Goal: Information Seeking & Learning: Learn about a topic

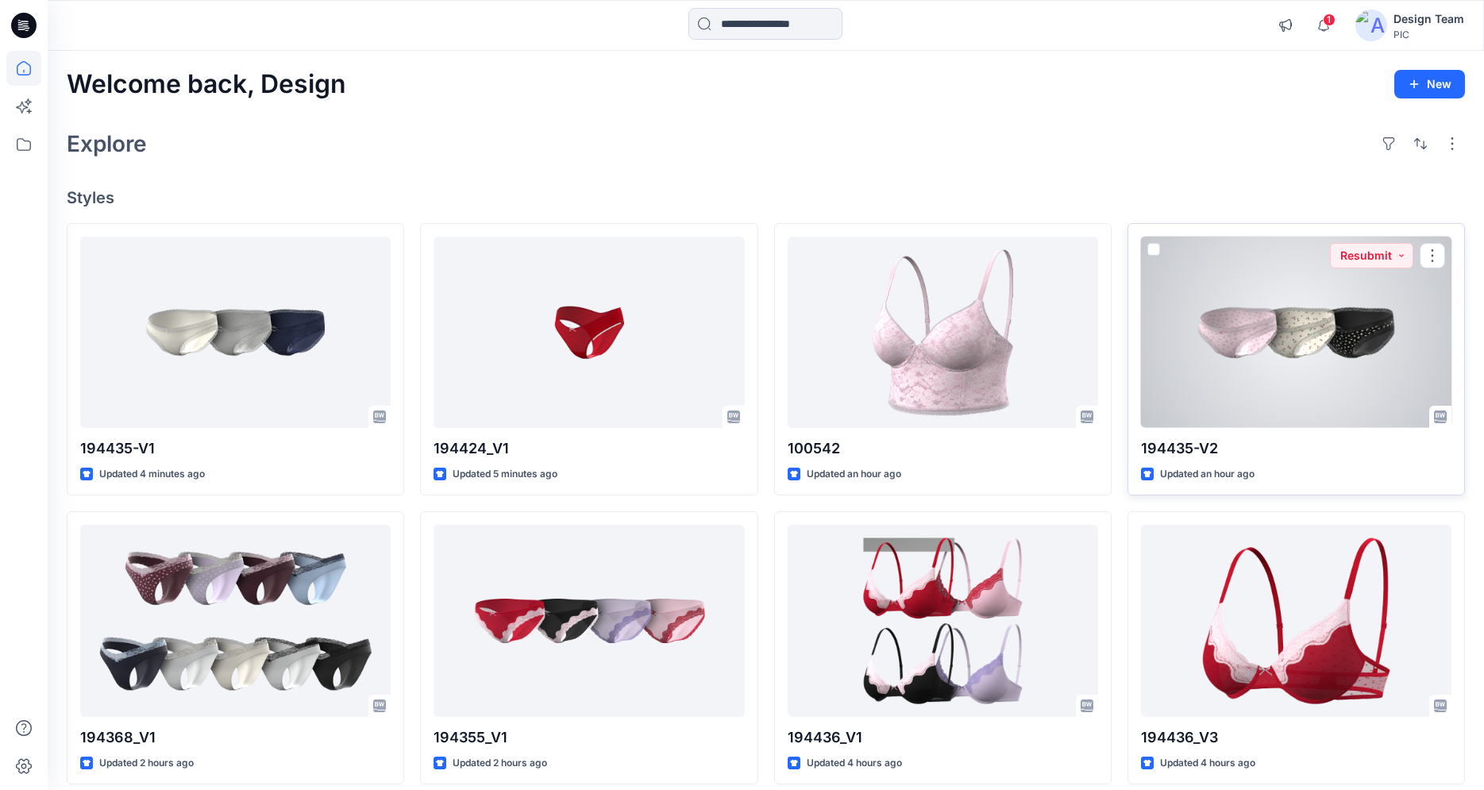
click at [1297, 334] on div at bounding box center [1296, 332] width 311 height 191
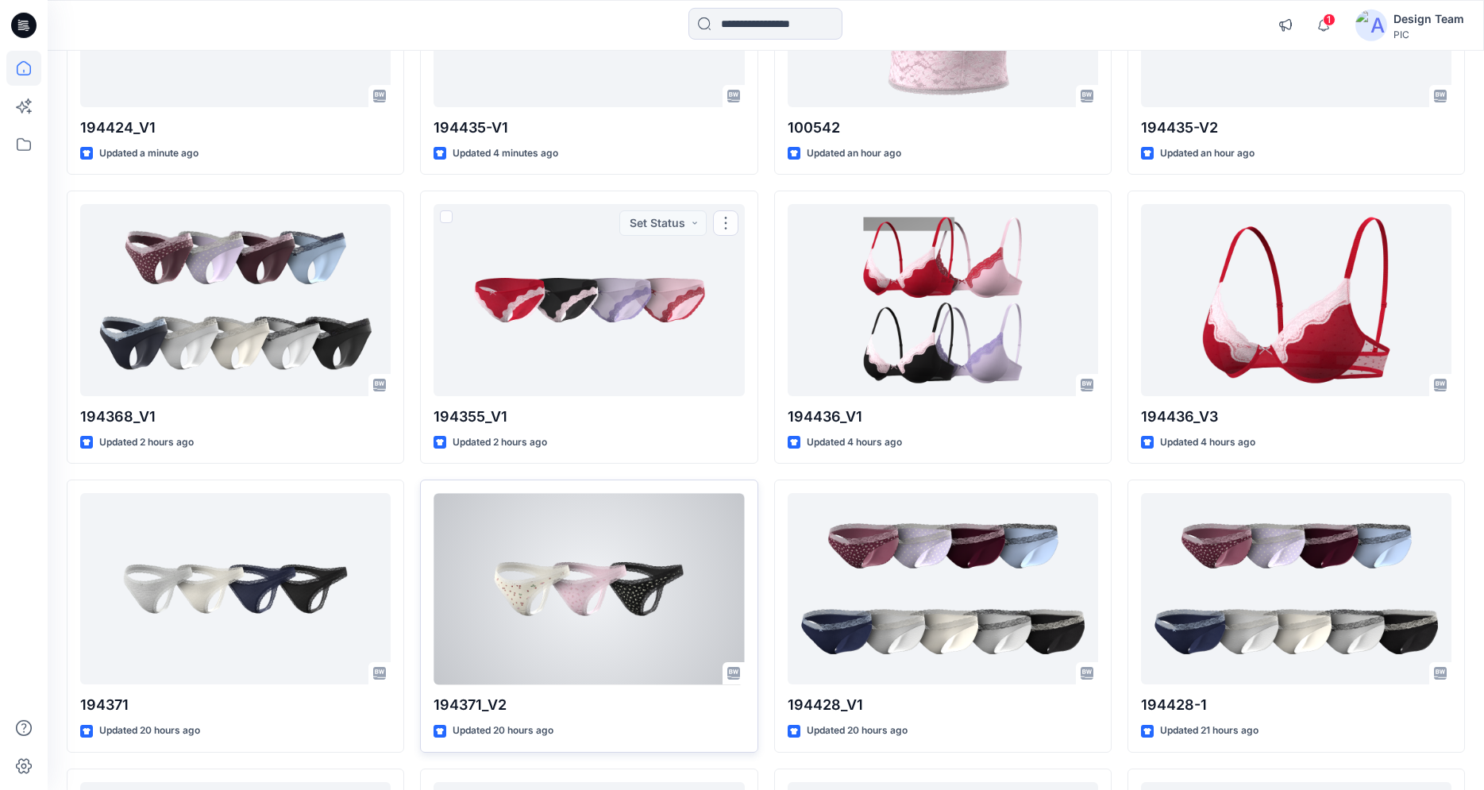
scroll to position [477, 0]
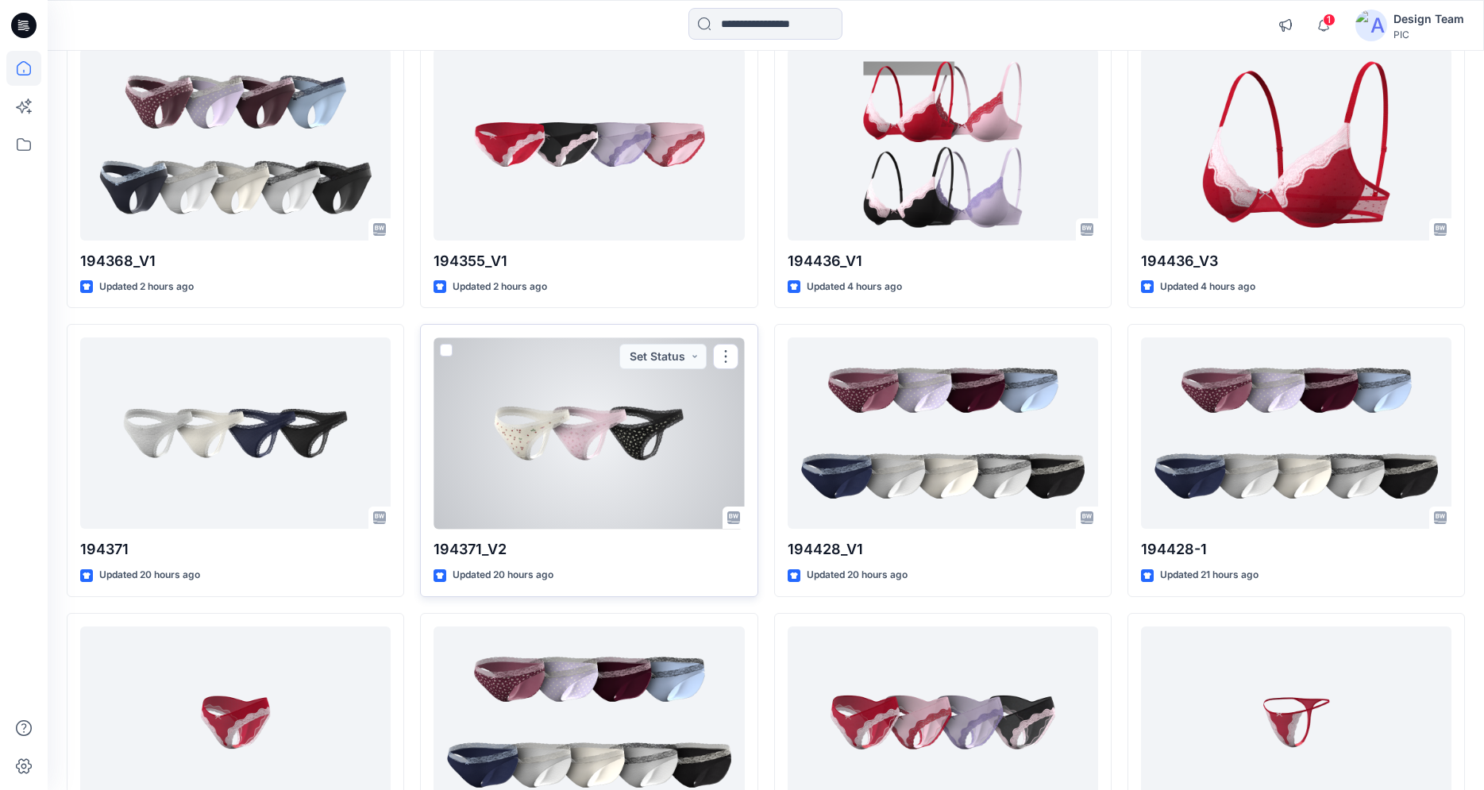
click at [574, 469] on div at bounding box center [589, 433] width 311 height 191
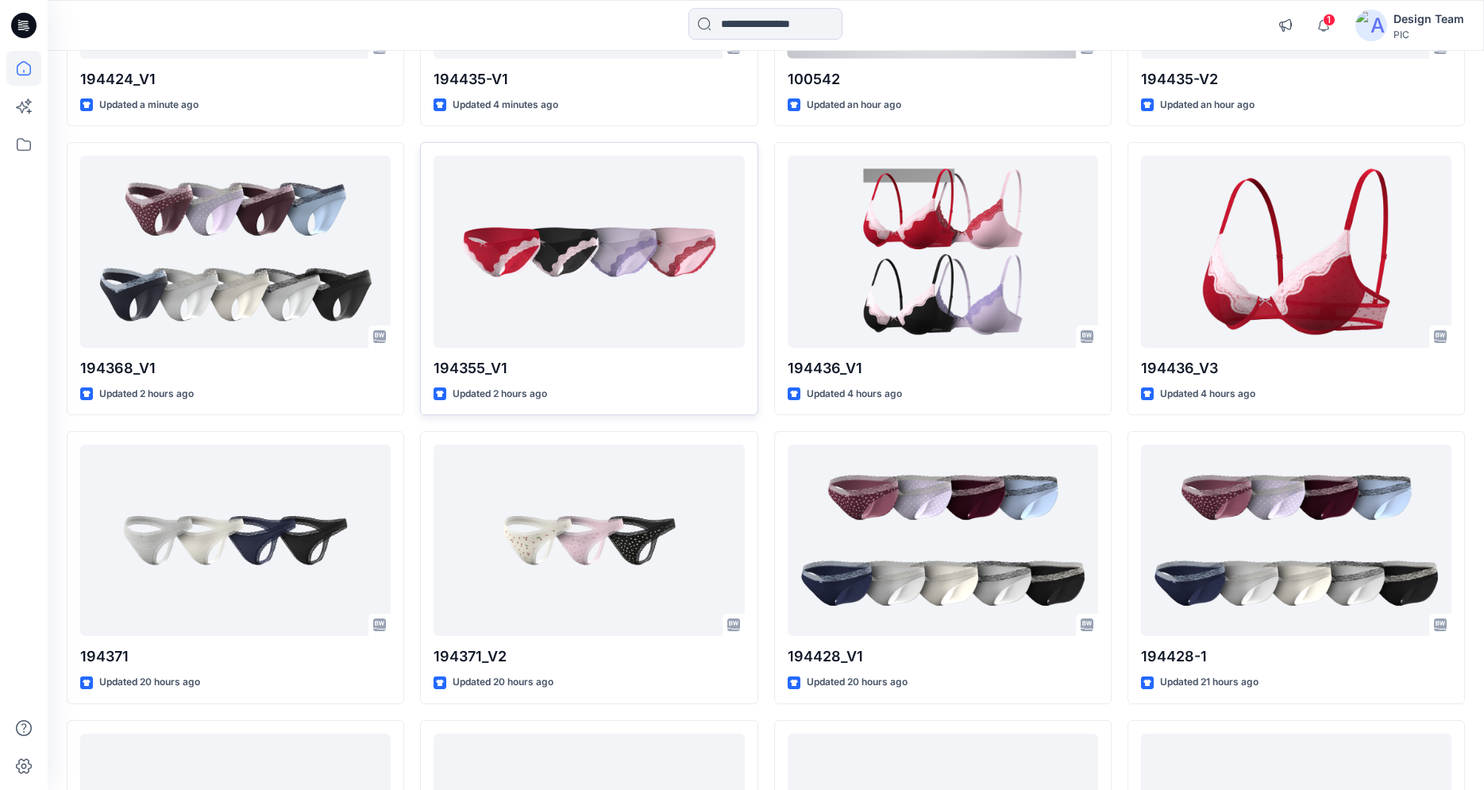
scroll to position [381, 0]
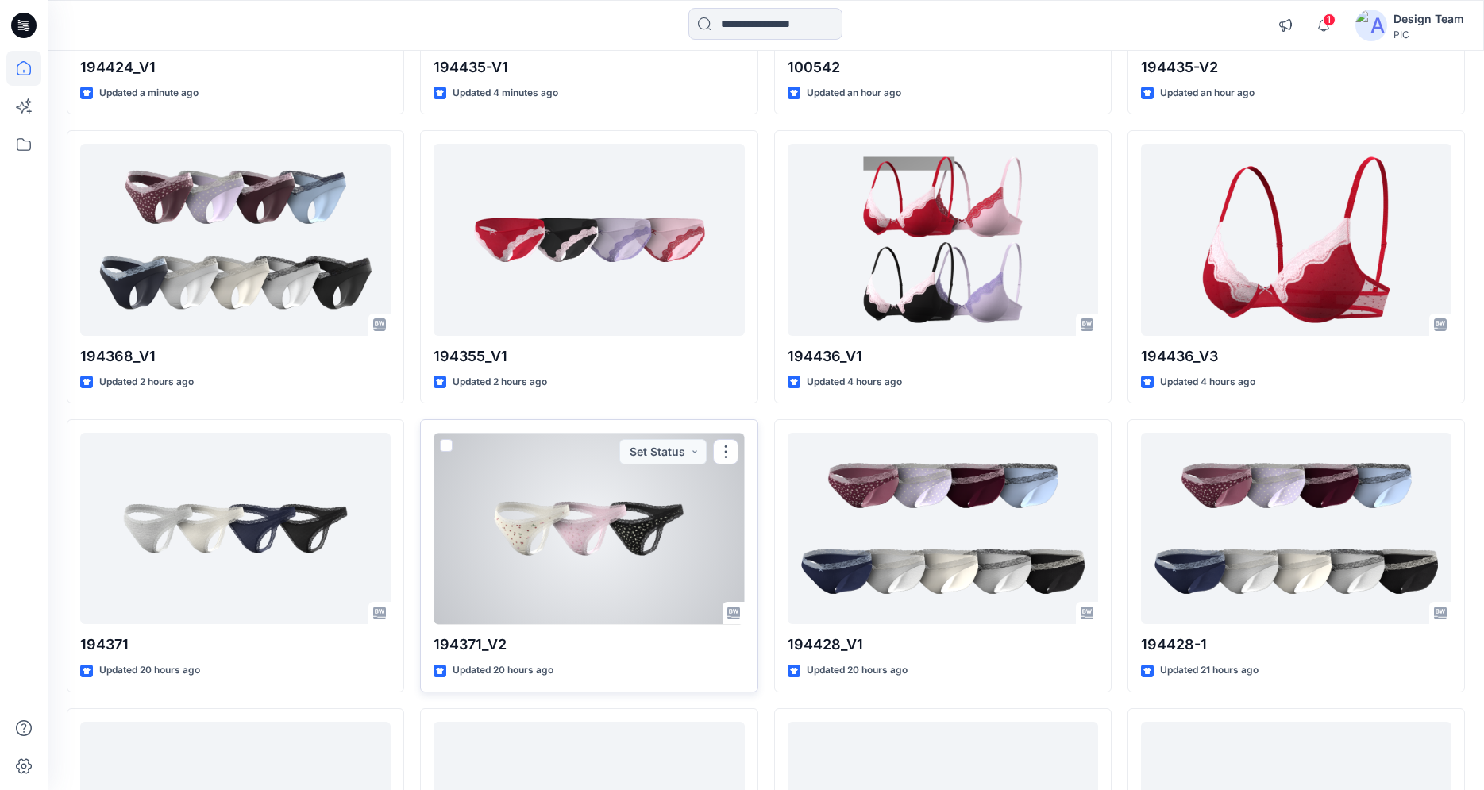
click at [534, 498] on div at bounding box center [589, 528] width 311 height 191
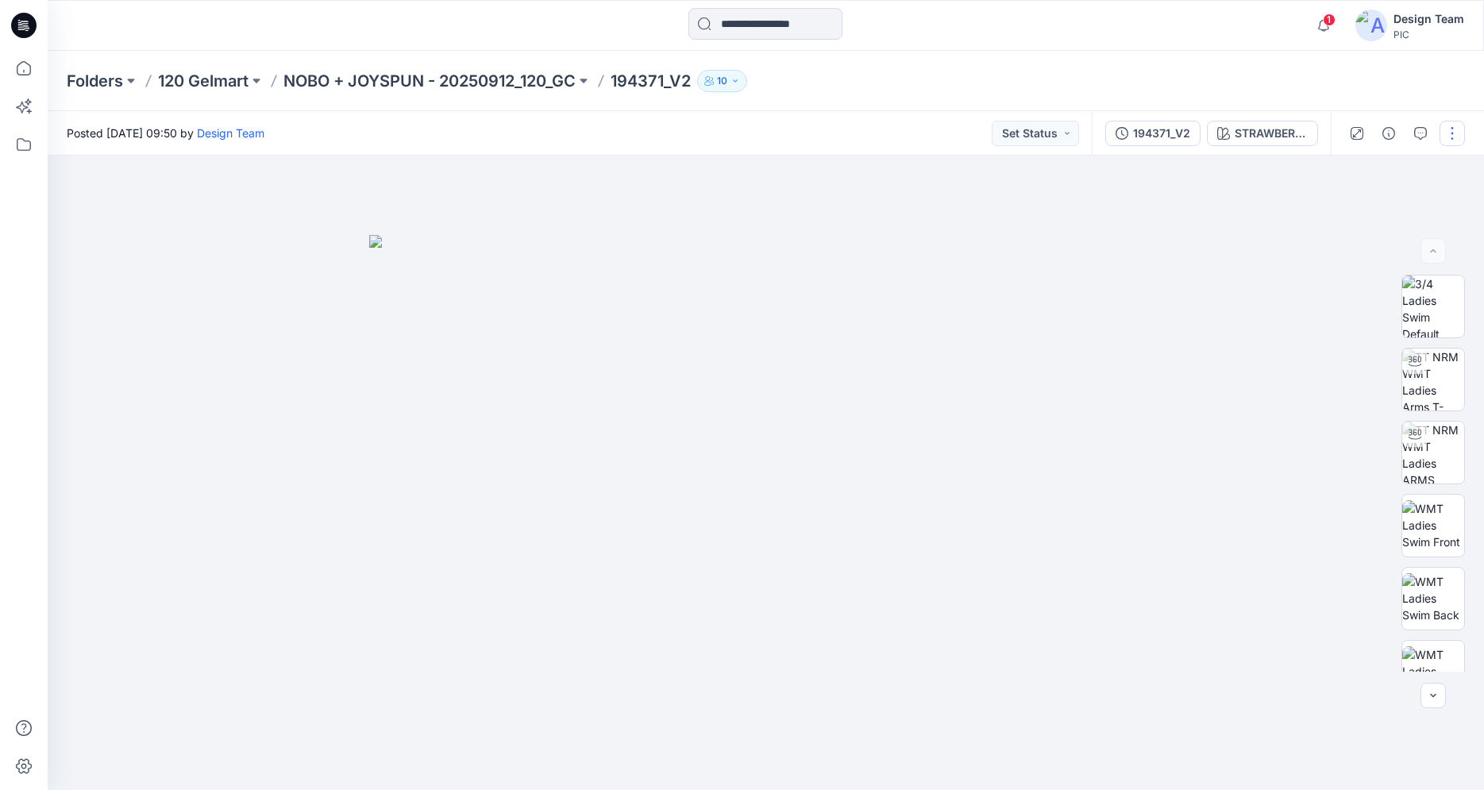
click at [1449, 139] on button "button" at bounding box center [1452, 133] width 25 height 25
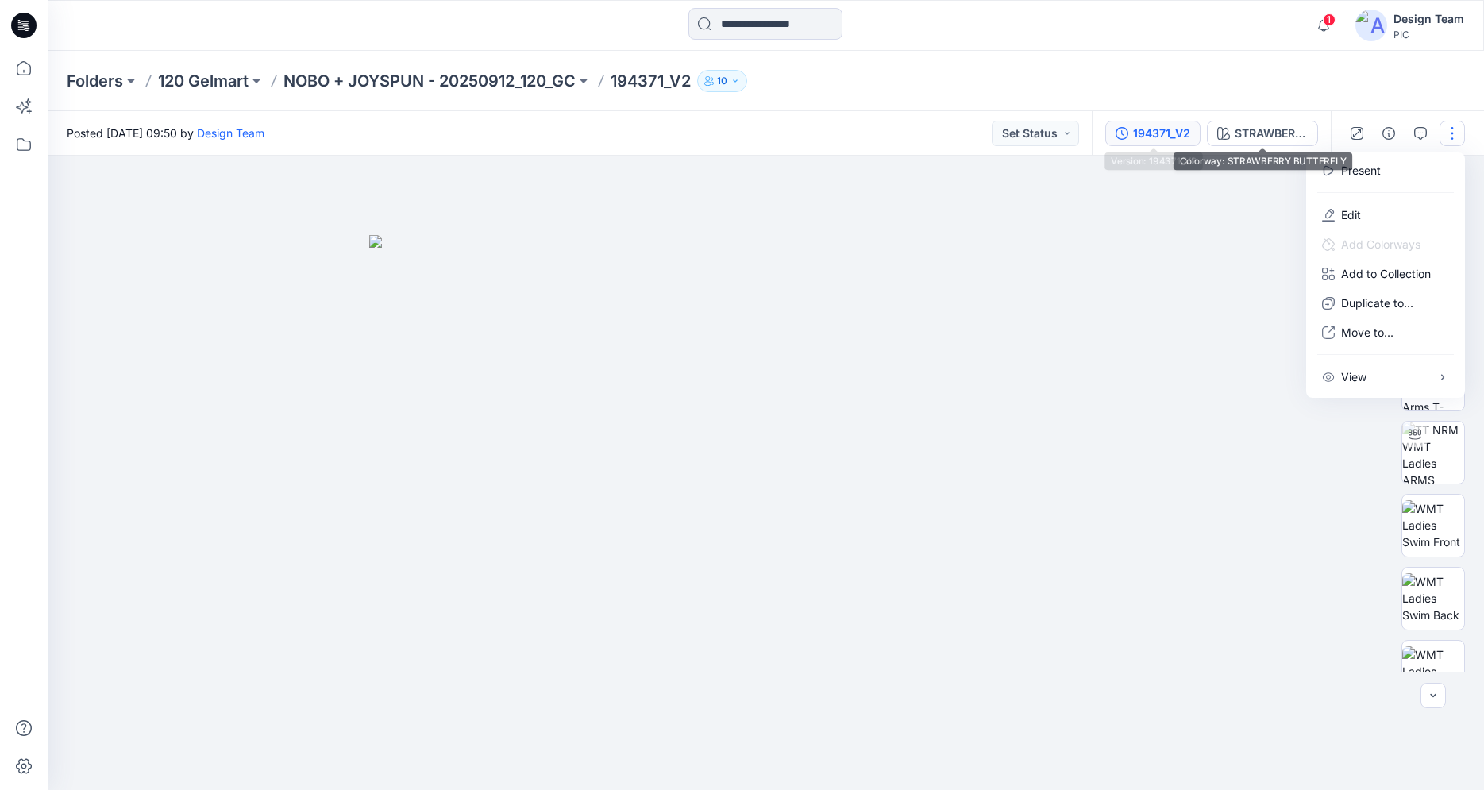
click at [1170, 125] on div "194371_V2" at bounding box center [1161, 133] width 57 height 17
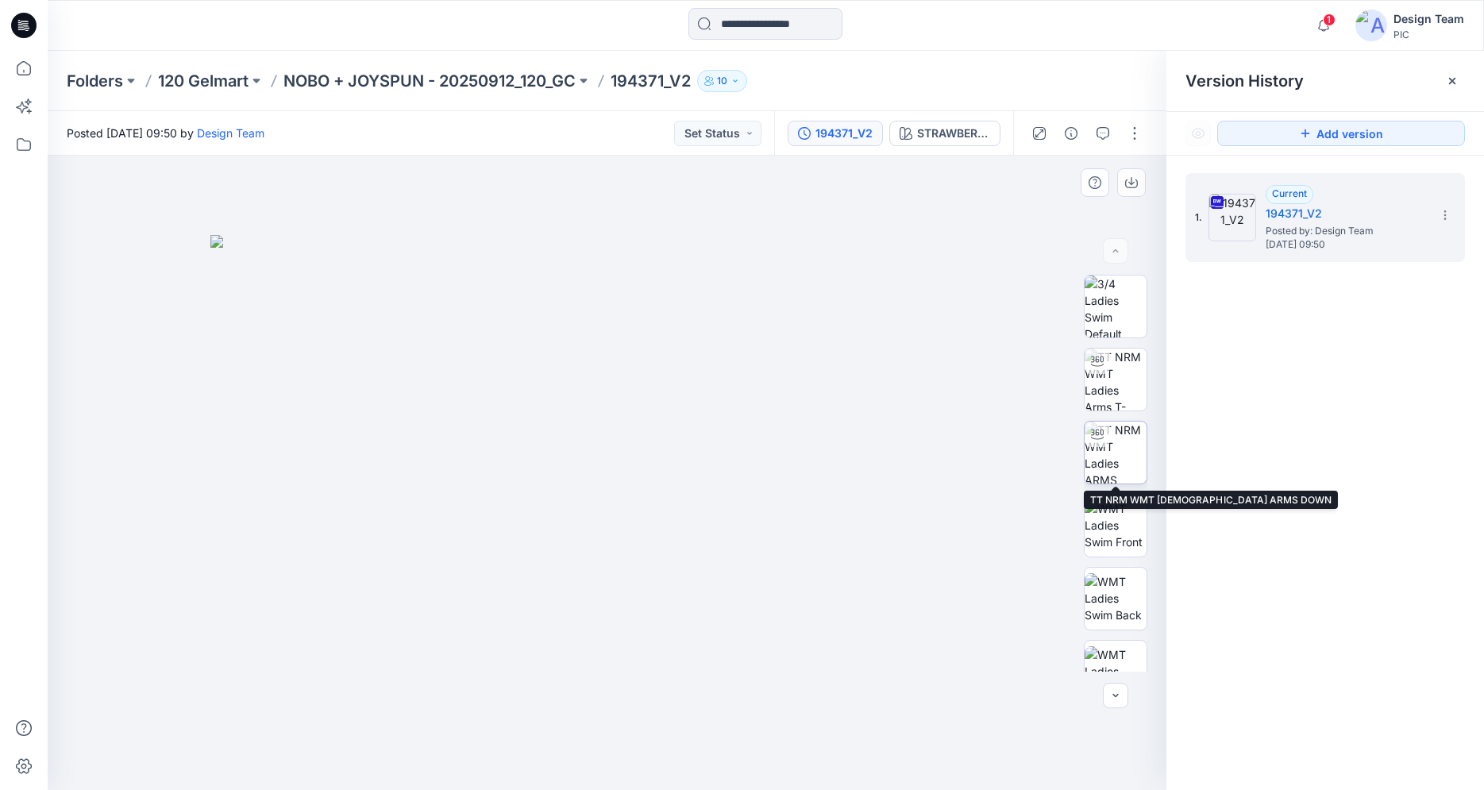
click at [1115, 477] on img at bounding box center [1116, 453] width 62 height 62
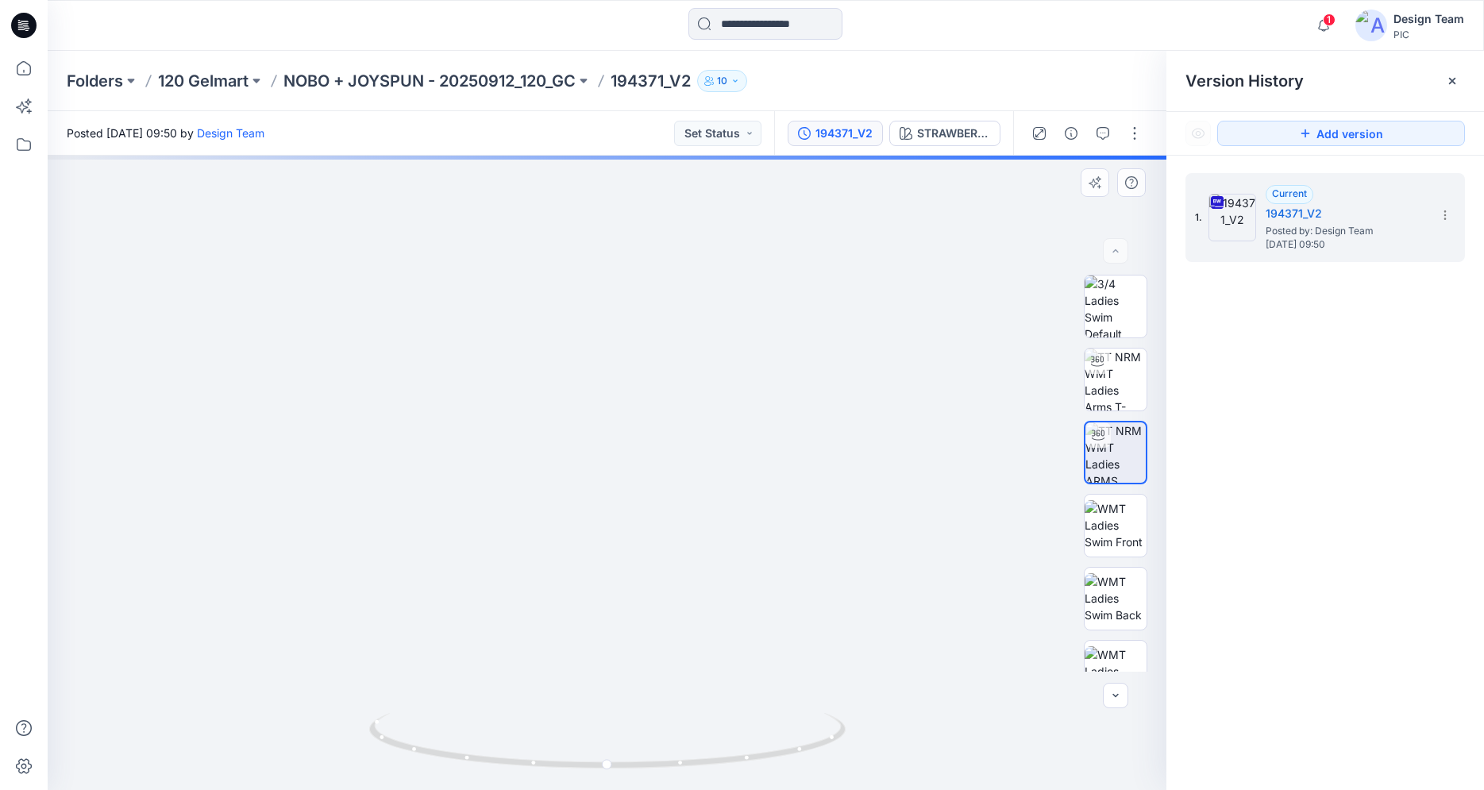
drag, startPoint x: 701, startPoint y: 617, endPoint x: 739, endPoint y: 264, distance: 355.6
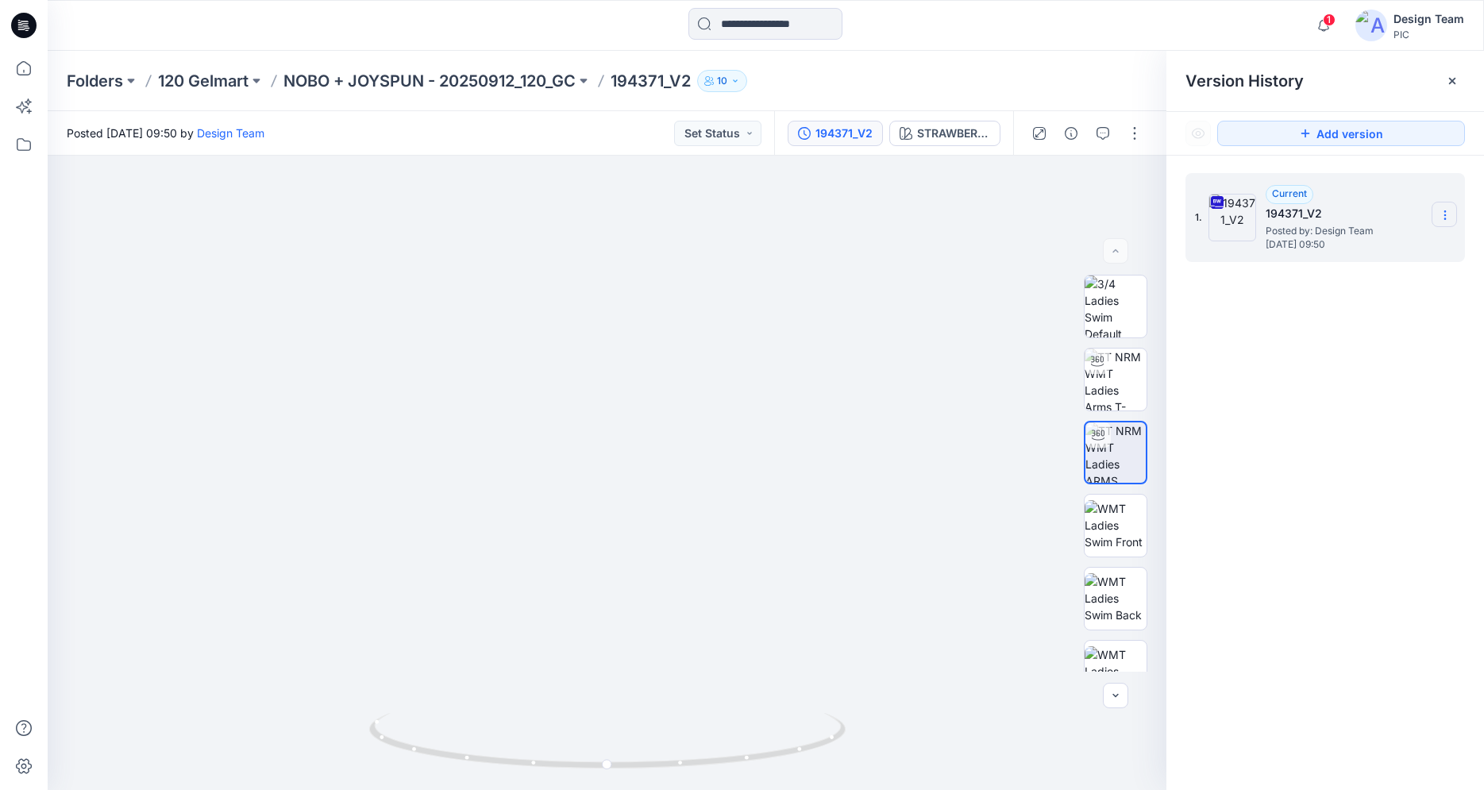
click at [1440, 219] on icon at bounding box center [1445, 215] width 13 height 13
click at [1314, 245] on span "Download Source BW File" at bounding box center [1365, 246] width 133 height 19
click at [938, 135] on div "STRAWBERRY BUTTERFLY" at bounding box center [953, 133] width 73 height 17
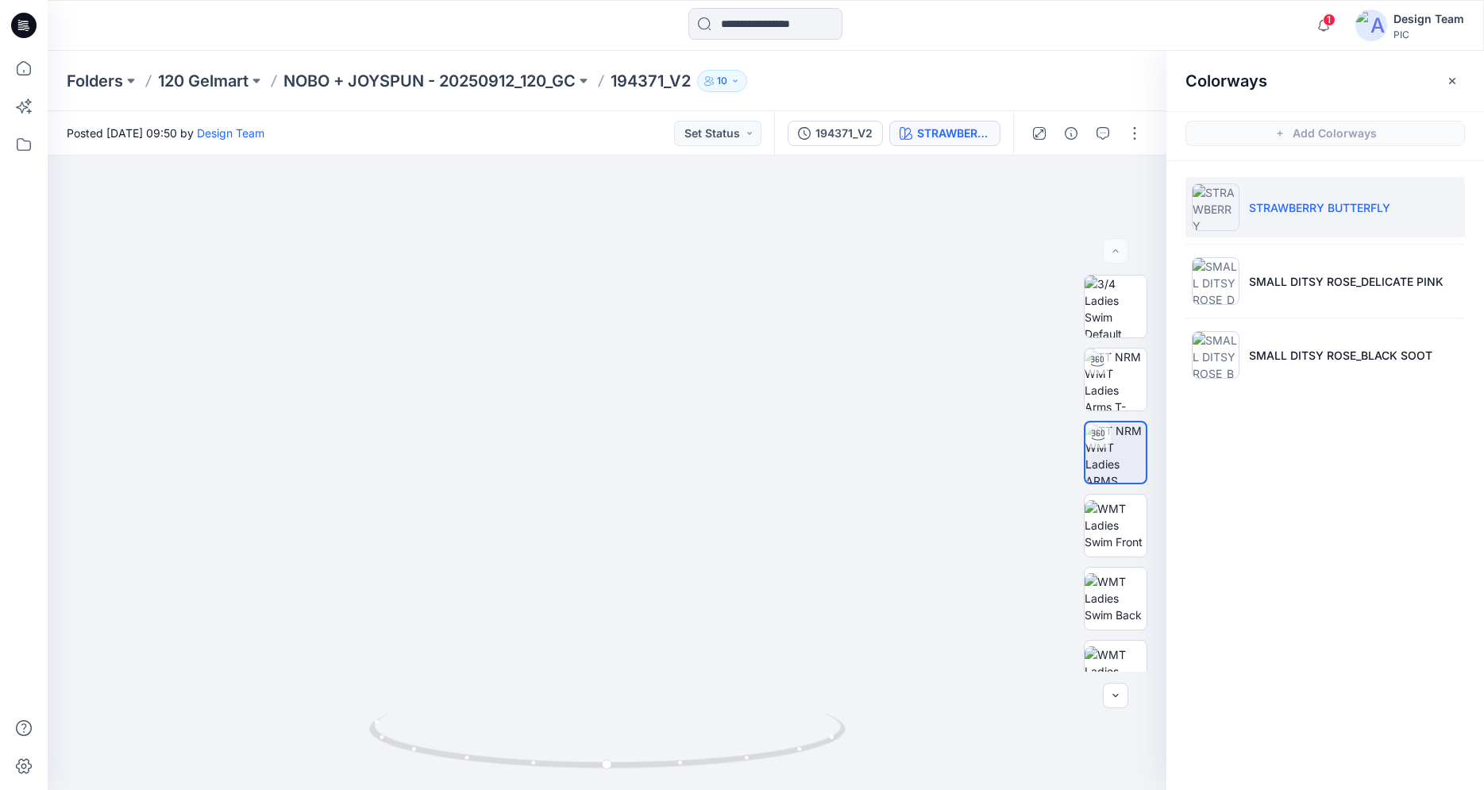
click at [26, 25] on icon at bounding box center [26, 25] width 6 height 1
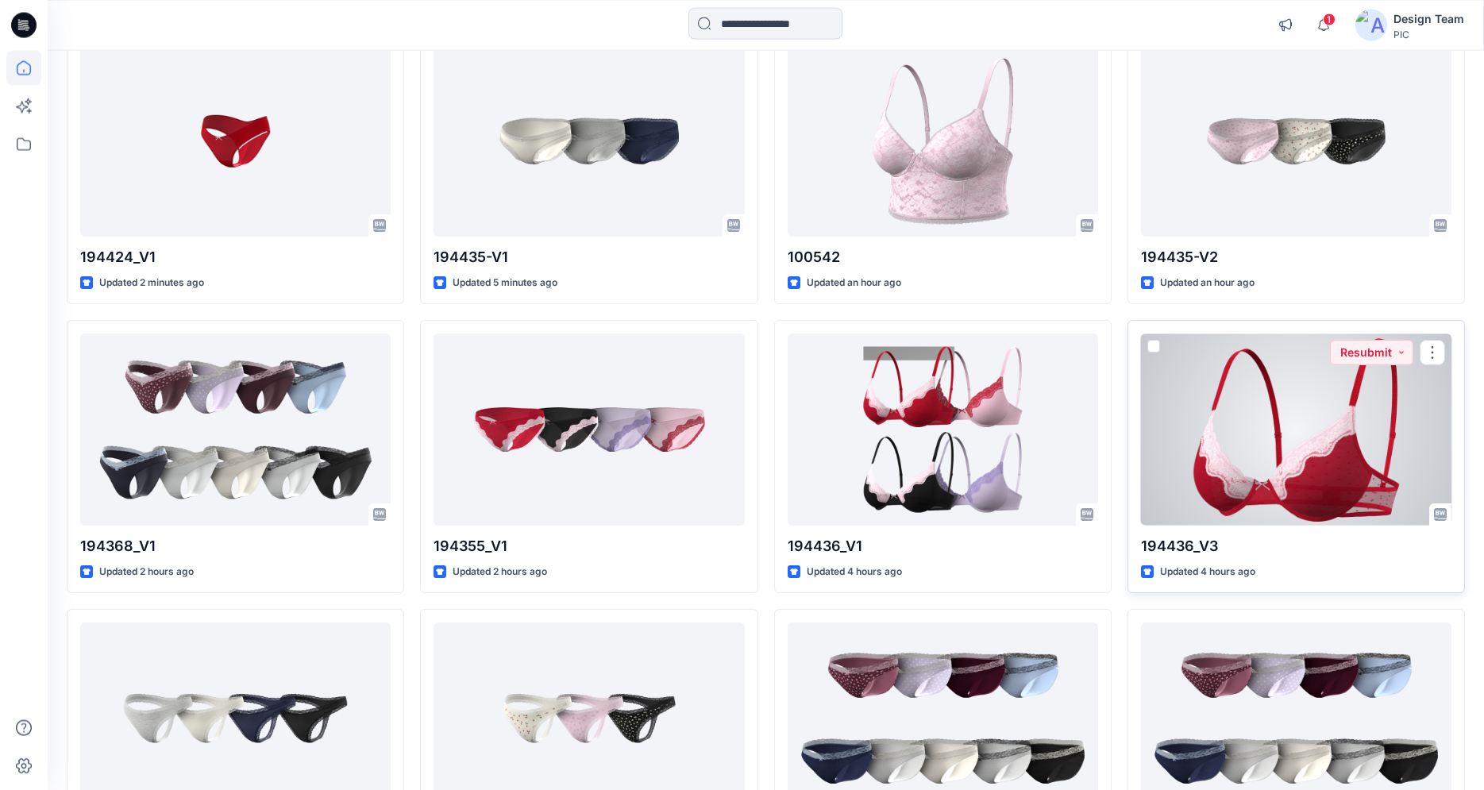
scroll to position [191, 0]
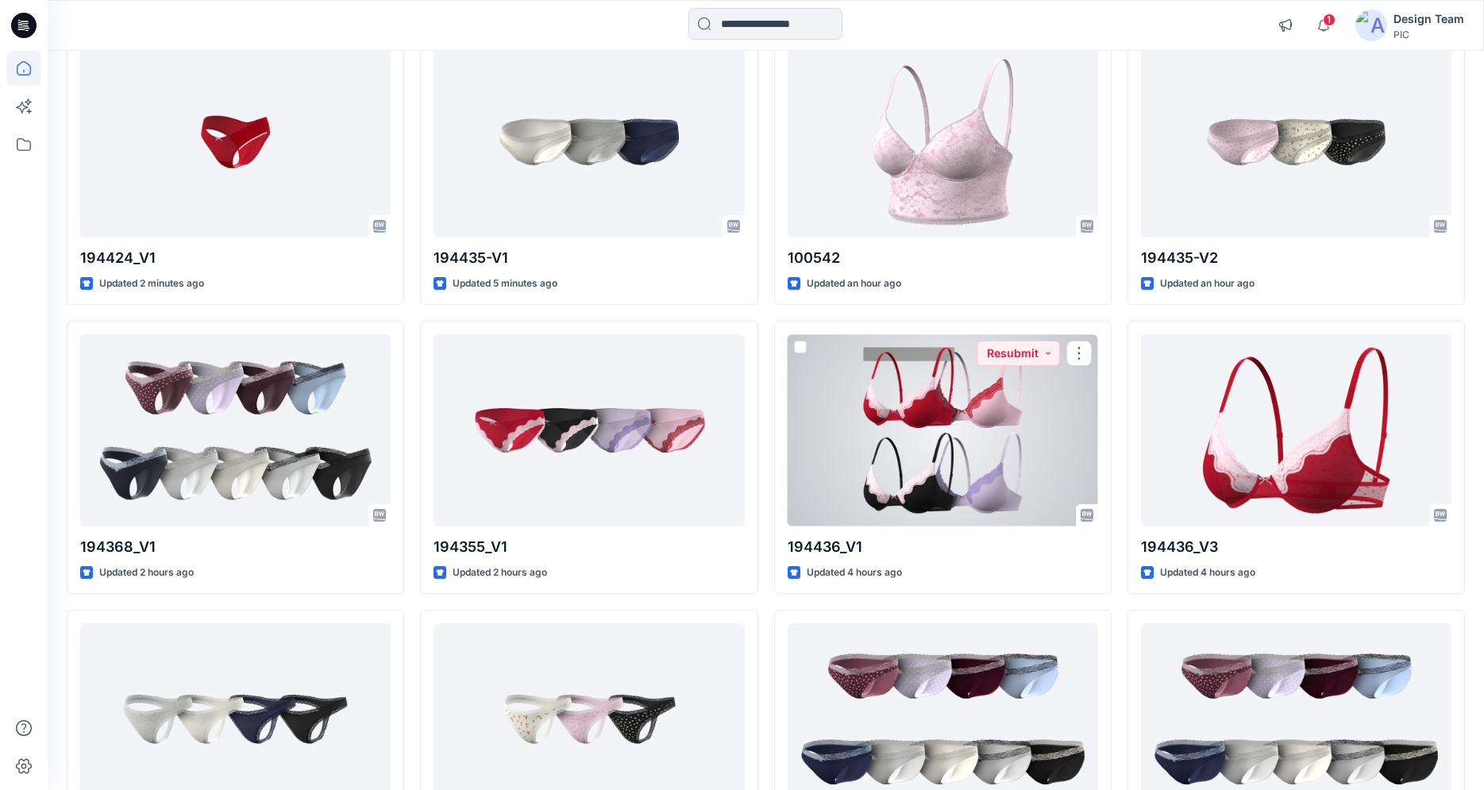
click at [947, 518] on div at bounding box center [943, 429] width 311 height 191
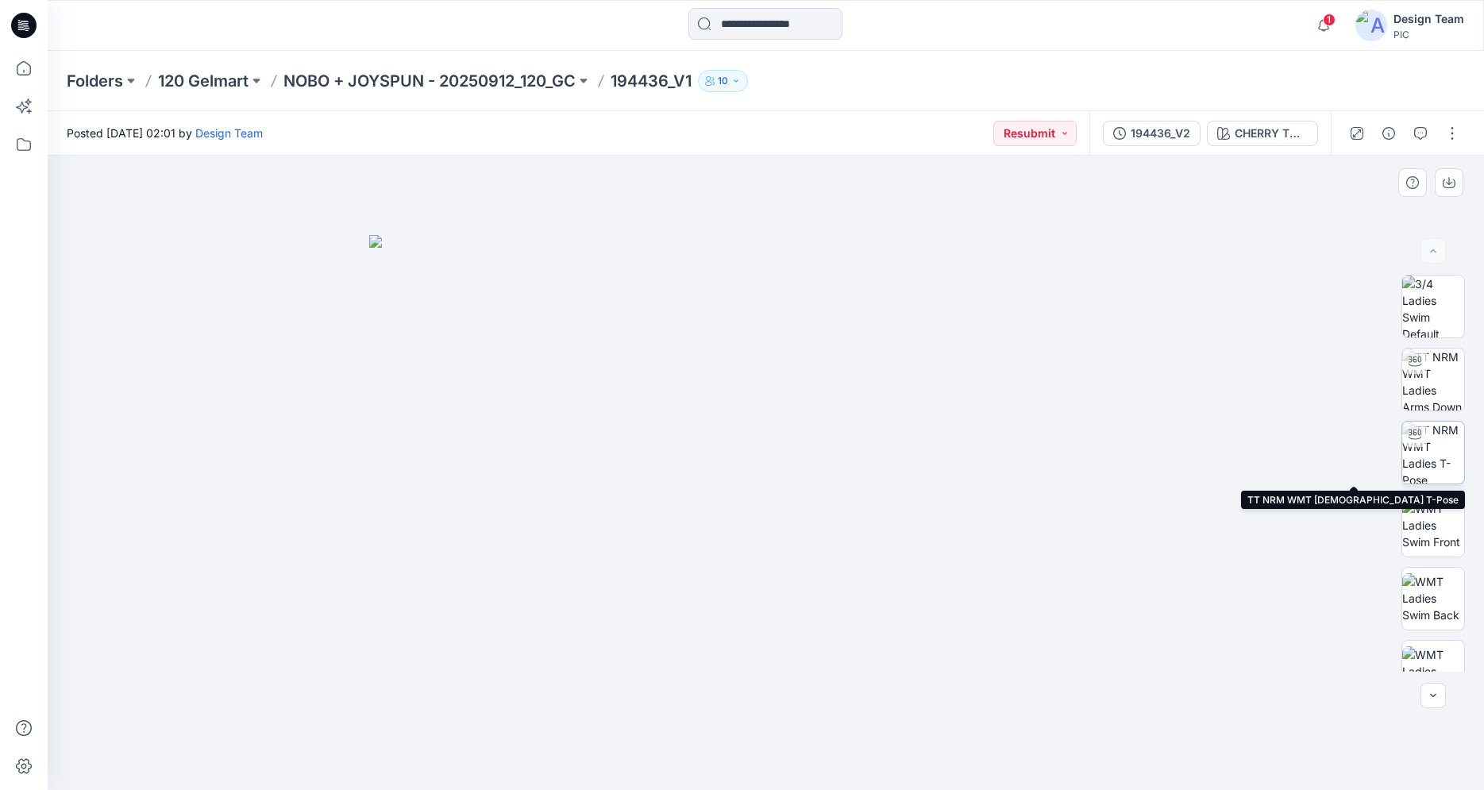
click at [1432, 454] on img at bounding box center [1434, 453] width 62 height 62
drag, startPoint x: 869, startPoint y: 766, endPoint x: 1345, endPoint y: 783, distance: 476.0
click at [1345, 783] on div at bounding box center [766, 473] width 1437 height 635
click at [25, 20] on icon at bounding box center [23, 25] width 25 height 25
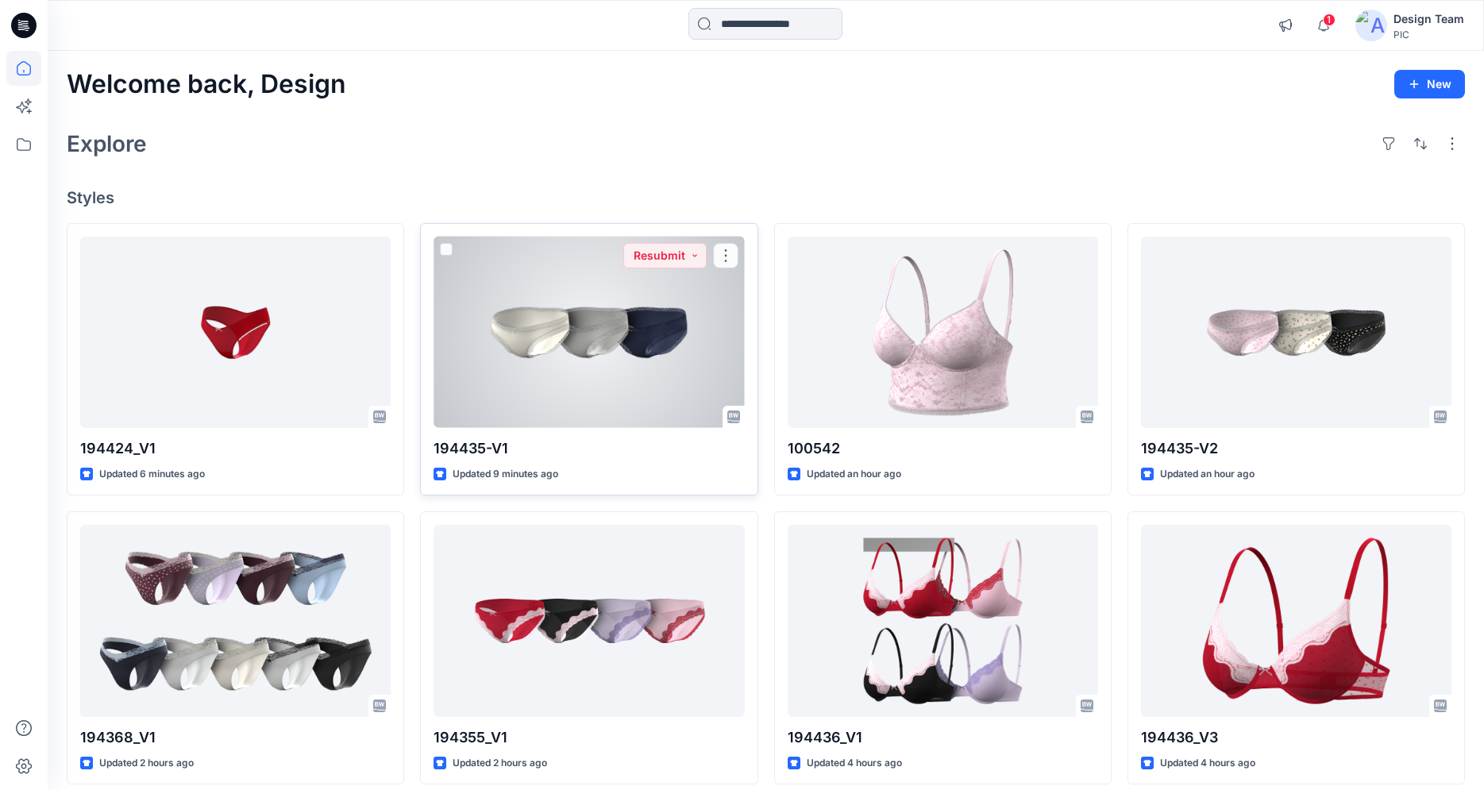
click at [535, 329] on div at bounding box center [589, 332] width 311 height 191
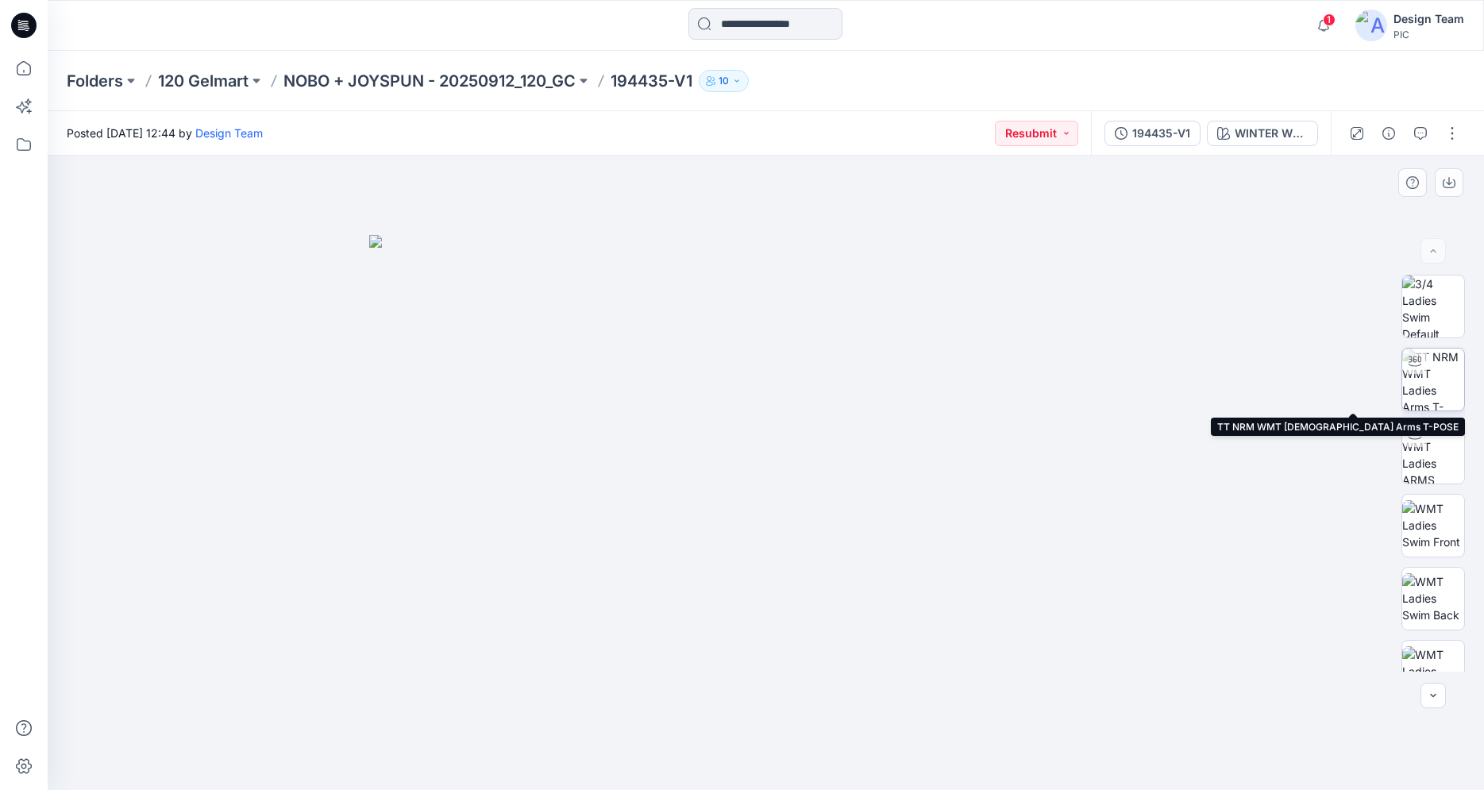
click at [1428, 383] on img at bounding box center [1434, 380] width 62 height 62
click at [35, 29] on icon at bounding box center [23, 25] width 25 height 25
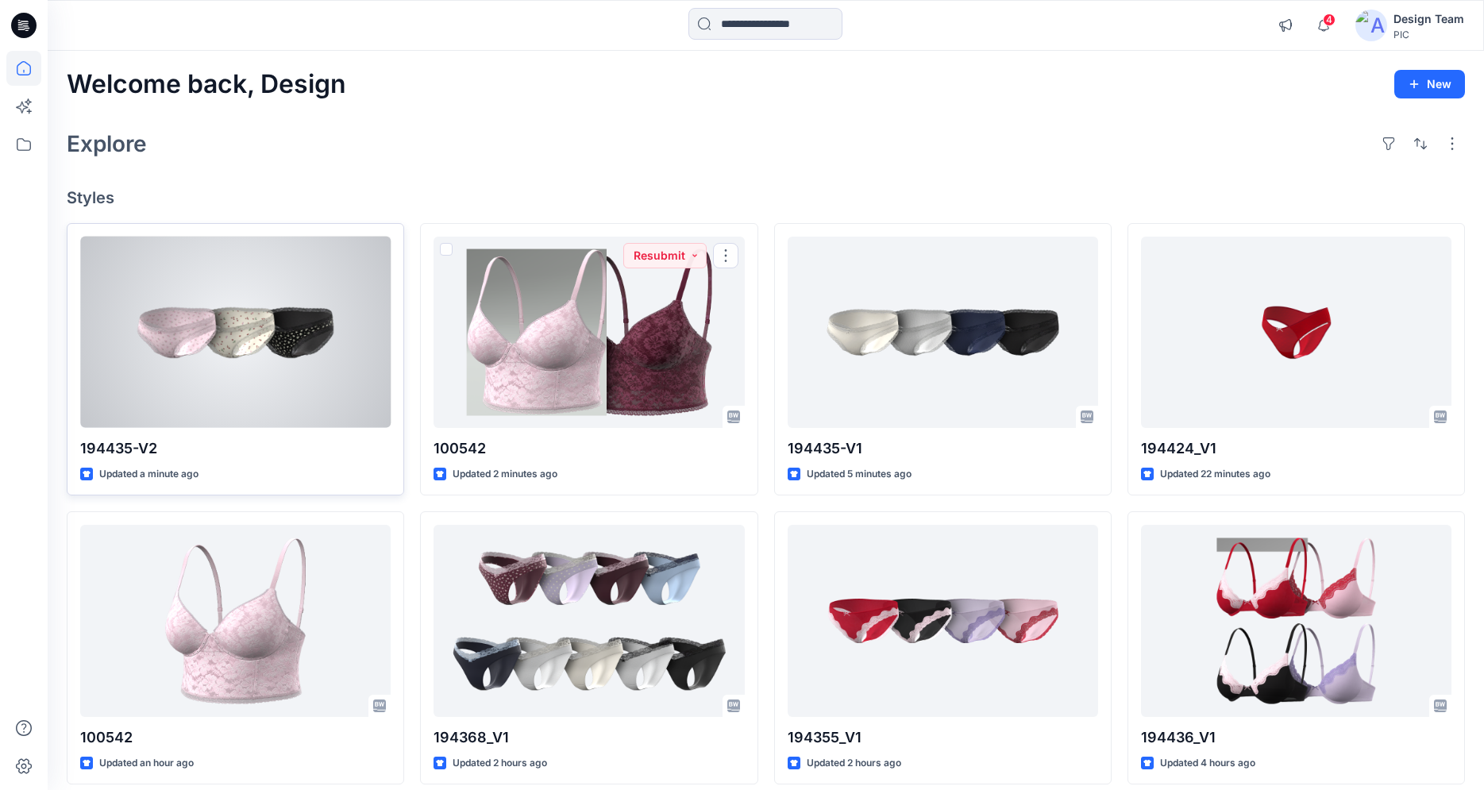
click at [274, 369] on div at bounding box center [235, 332] width 311 height 191
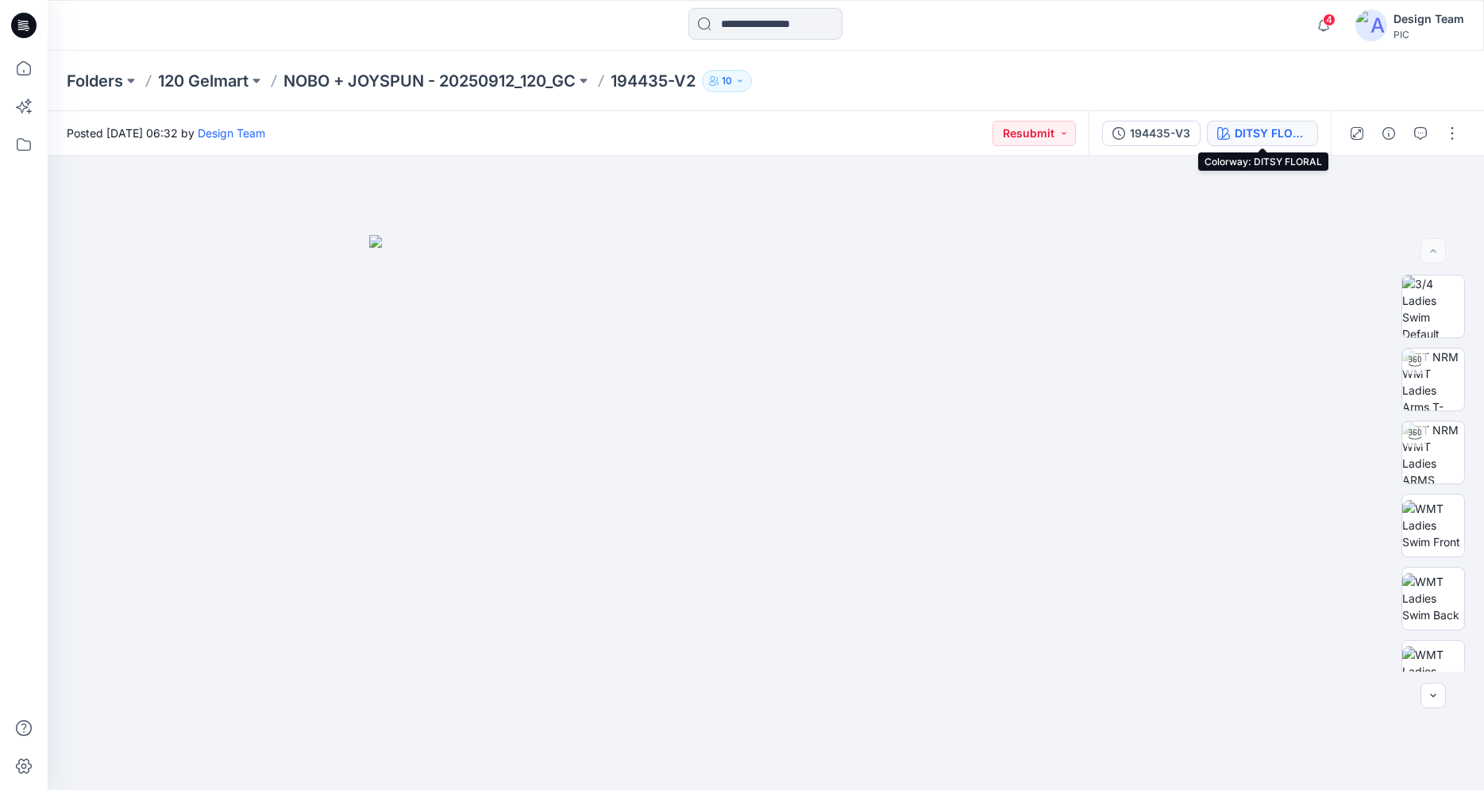
click at [1237, 133] on button "DITSY FLORAL" at bounding box center [1262, 133] width 111 height 25
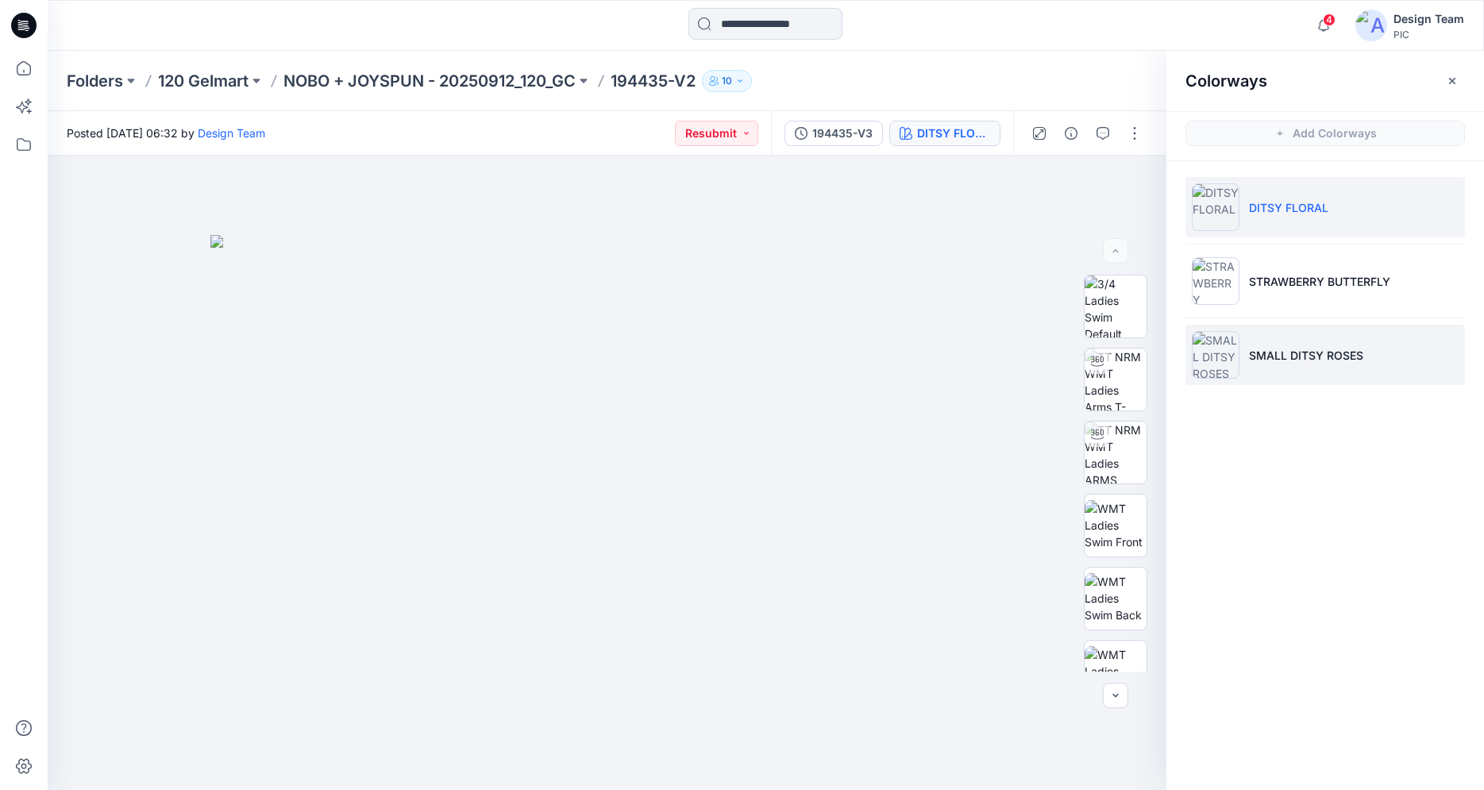
click at [1294, 365] on li "SMALL DITSY ROSES" at bounding box center [1326, 355] width 280 height 60
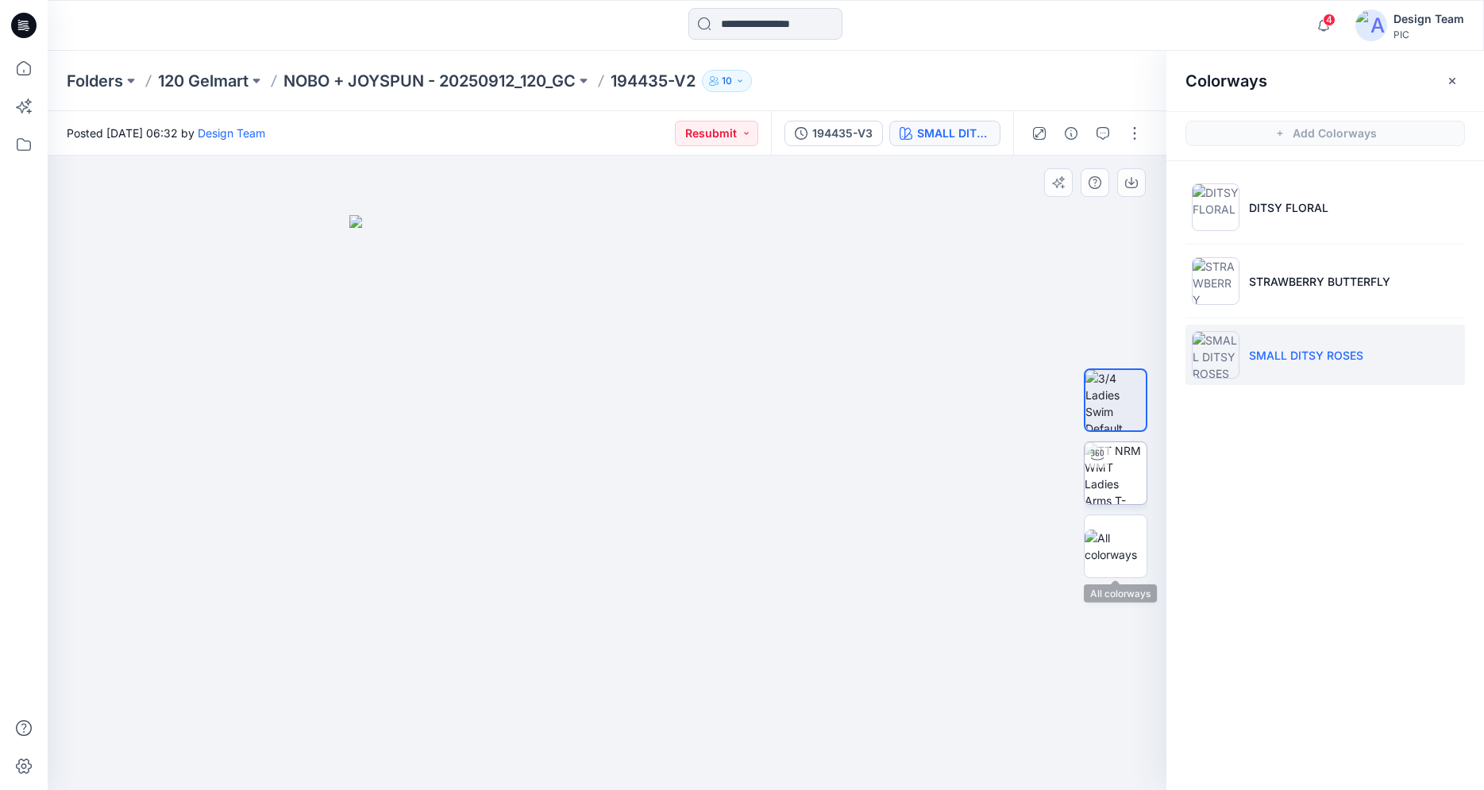
click at [1121, 483] on img at bounding box center [1116, 473] width 62 height 62
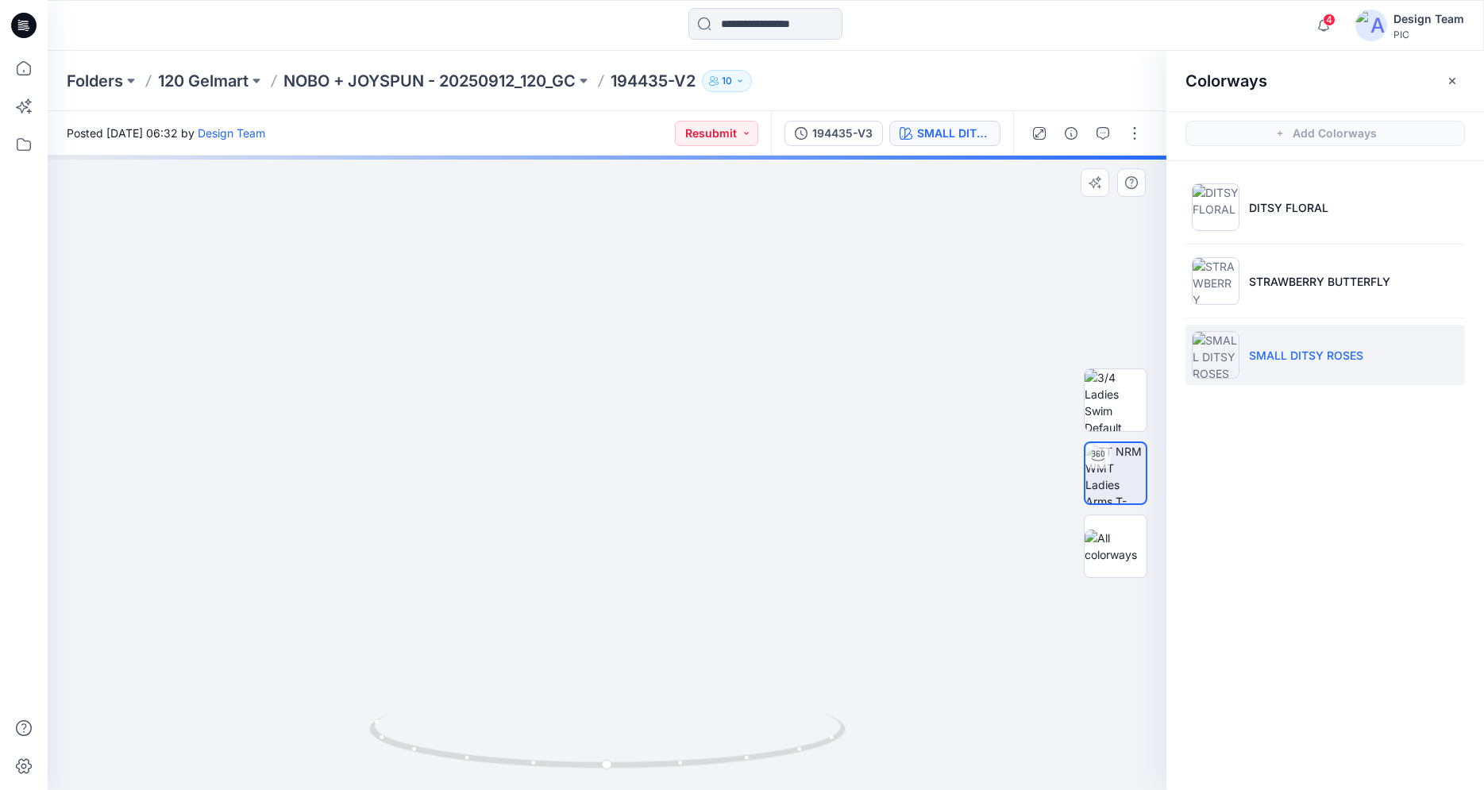
drag, startPoint x: 645, startPoint y: 609, endPoint x: 721, endPoint y: 245, distance: 372.4
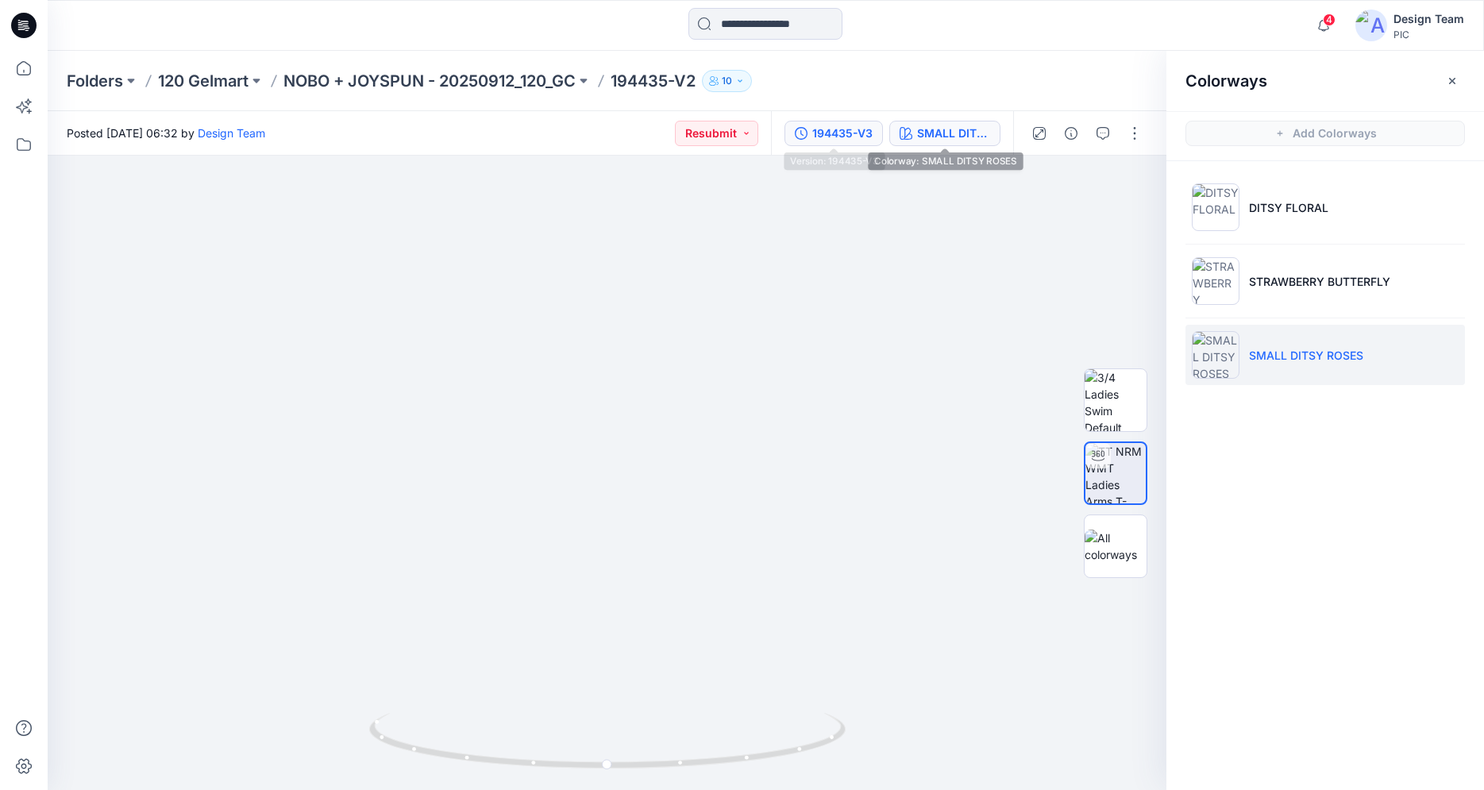
click at [868, 129] on div "194435-V3" at bounding box center [843, 133] width 60 height 17
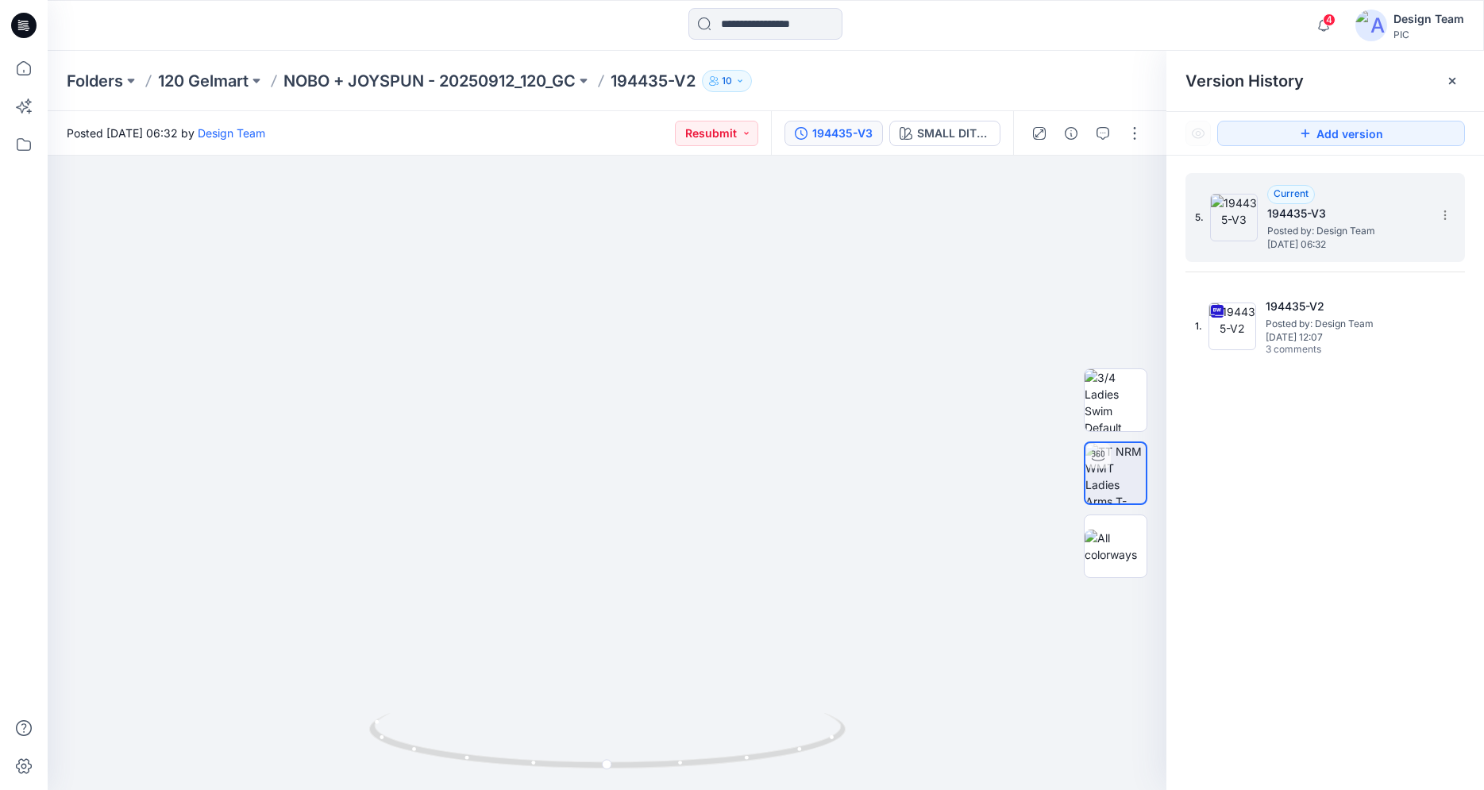
click at [1303, 234] on span "Posted by: Design Team" at bounding box center [1347, 231] width 159 height 16
click at [935, 143] on button "SMALL DITSY ROSES" at bounding box center [945, 133] width 111 height 25
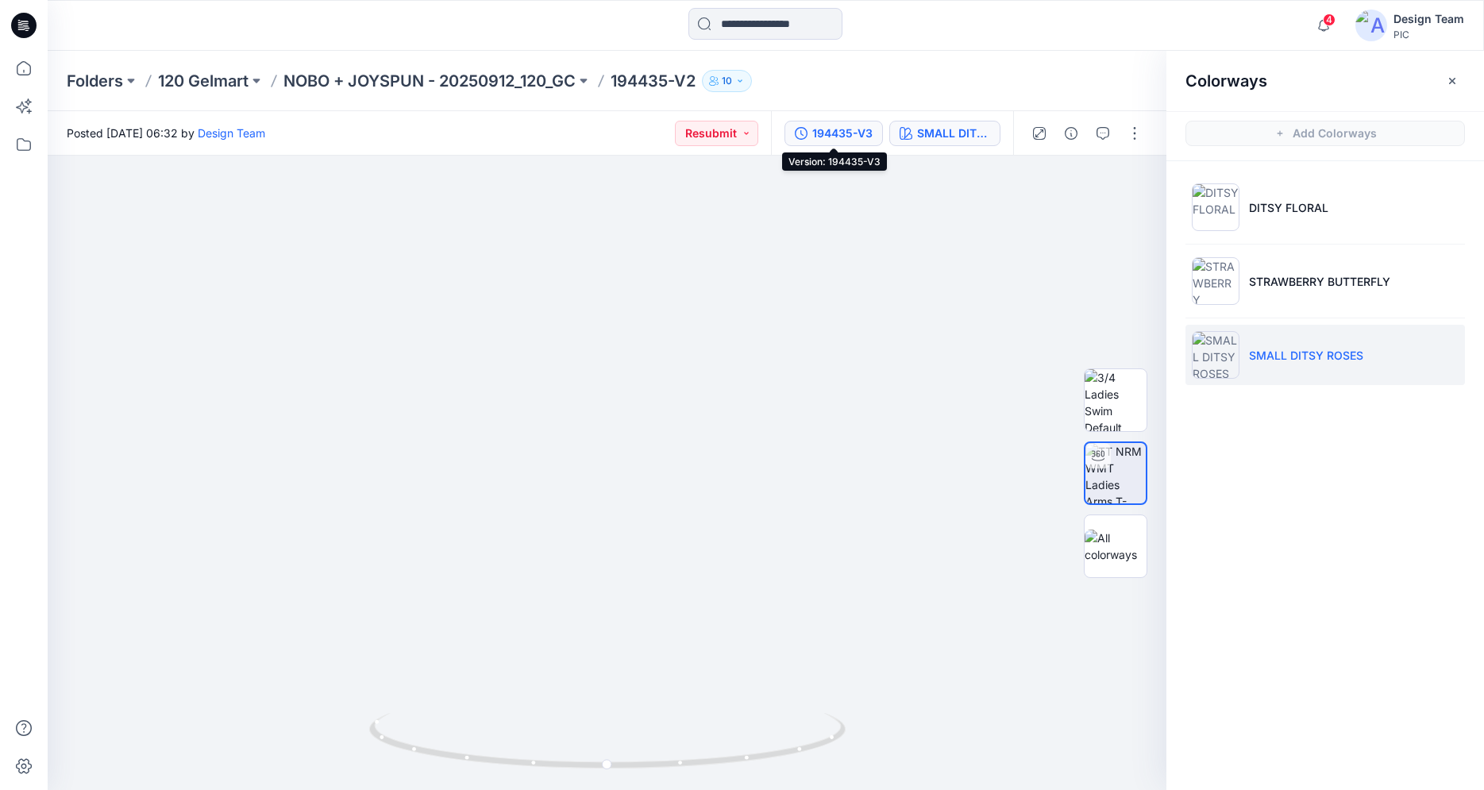
click at [810, 145] on button "194435-V3" at bounding box center [834, 133] width 98 height 25
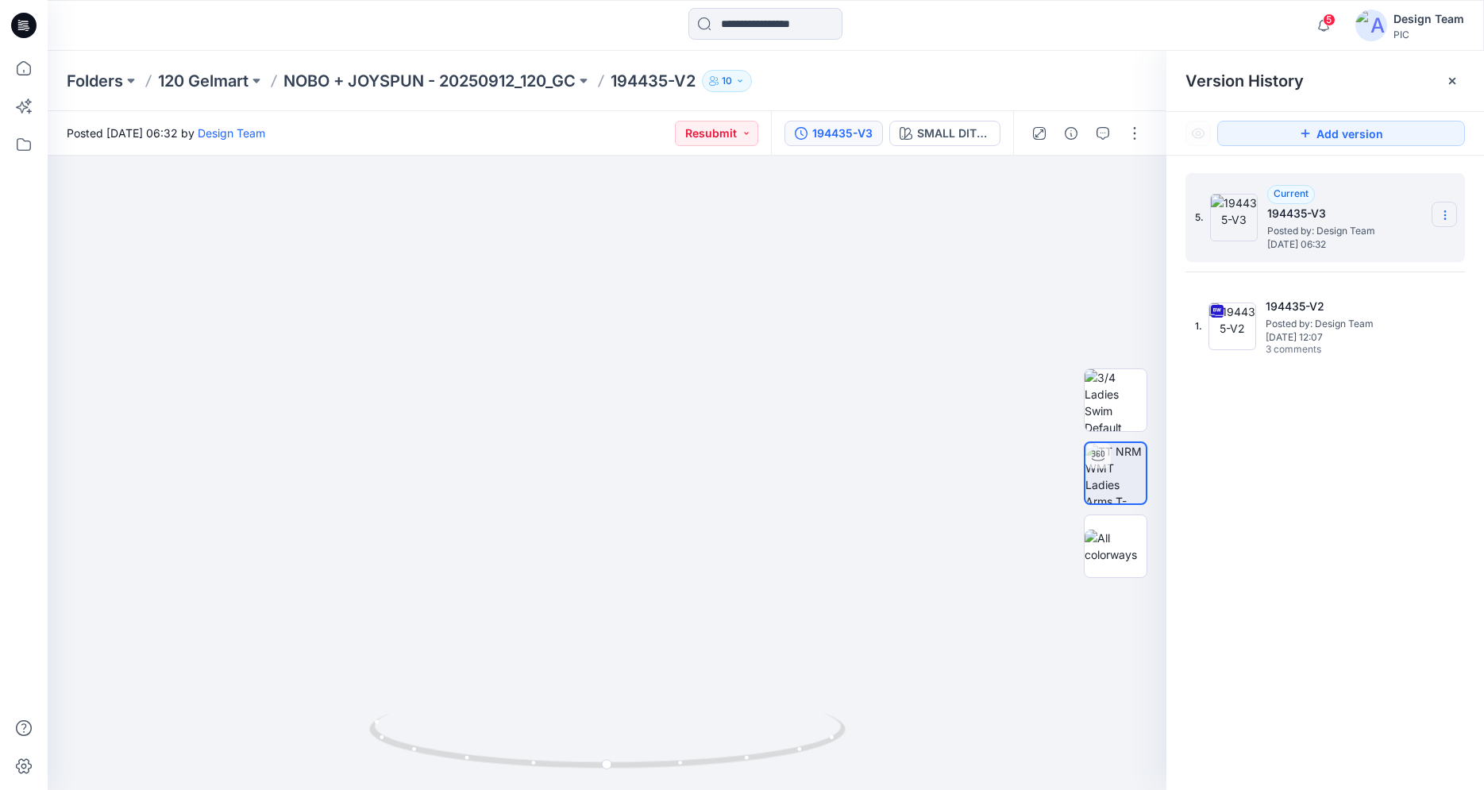
click at [1438, 214] on section at bounding box center [1444, 214] width 25 height 25
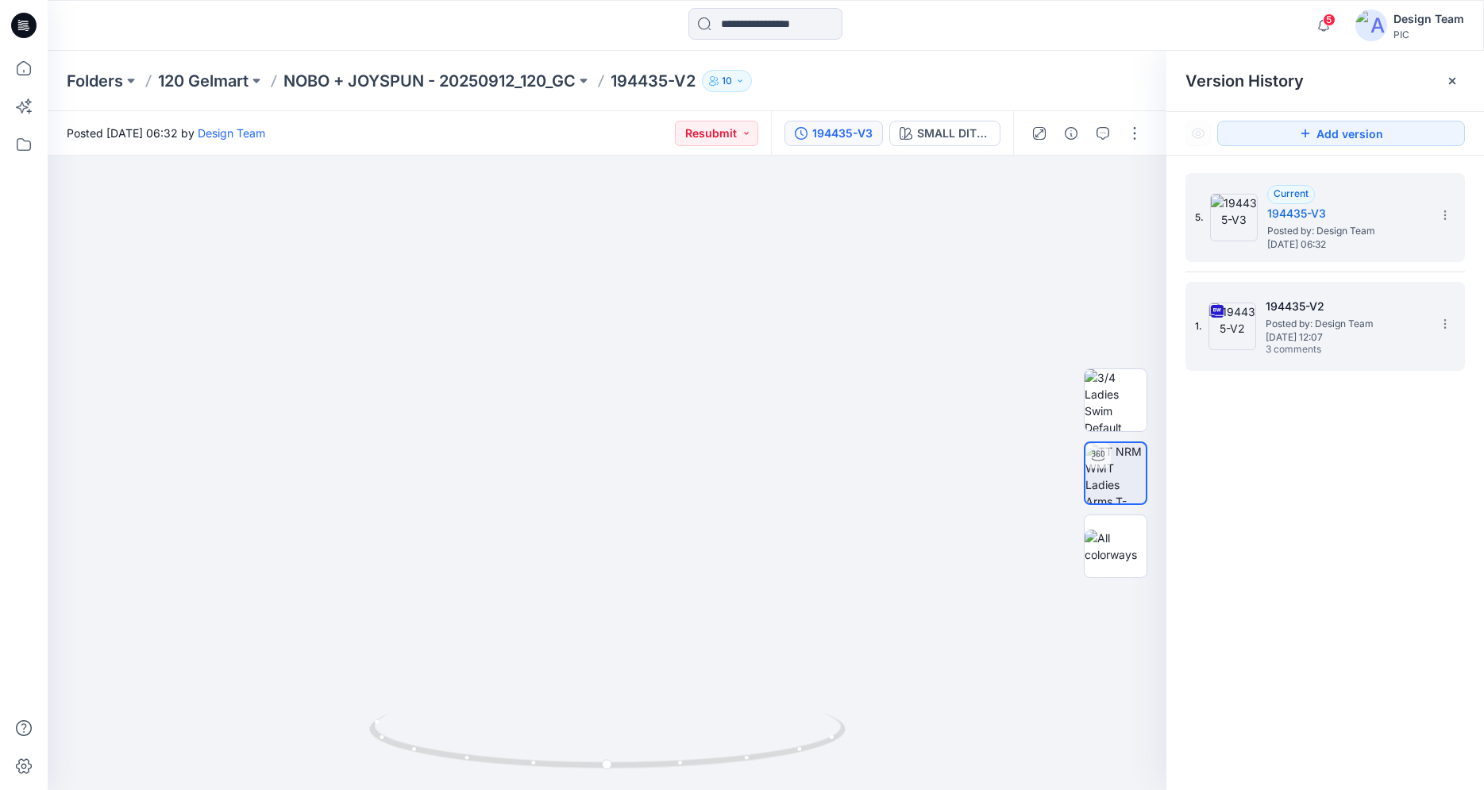
click at [1294, 349] on span "3 comments" at bounding box center [1321, 350] width 111 height 13
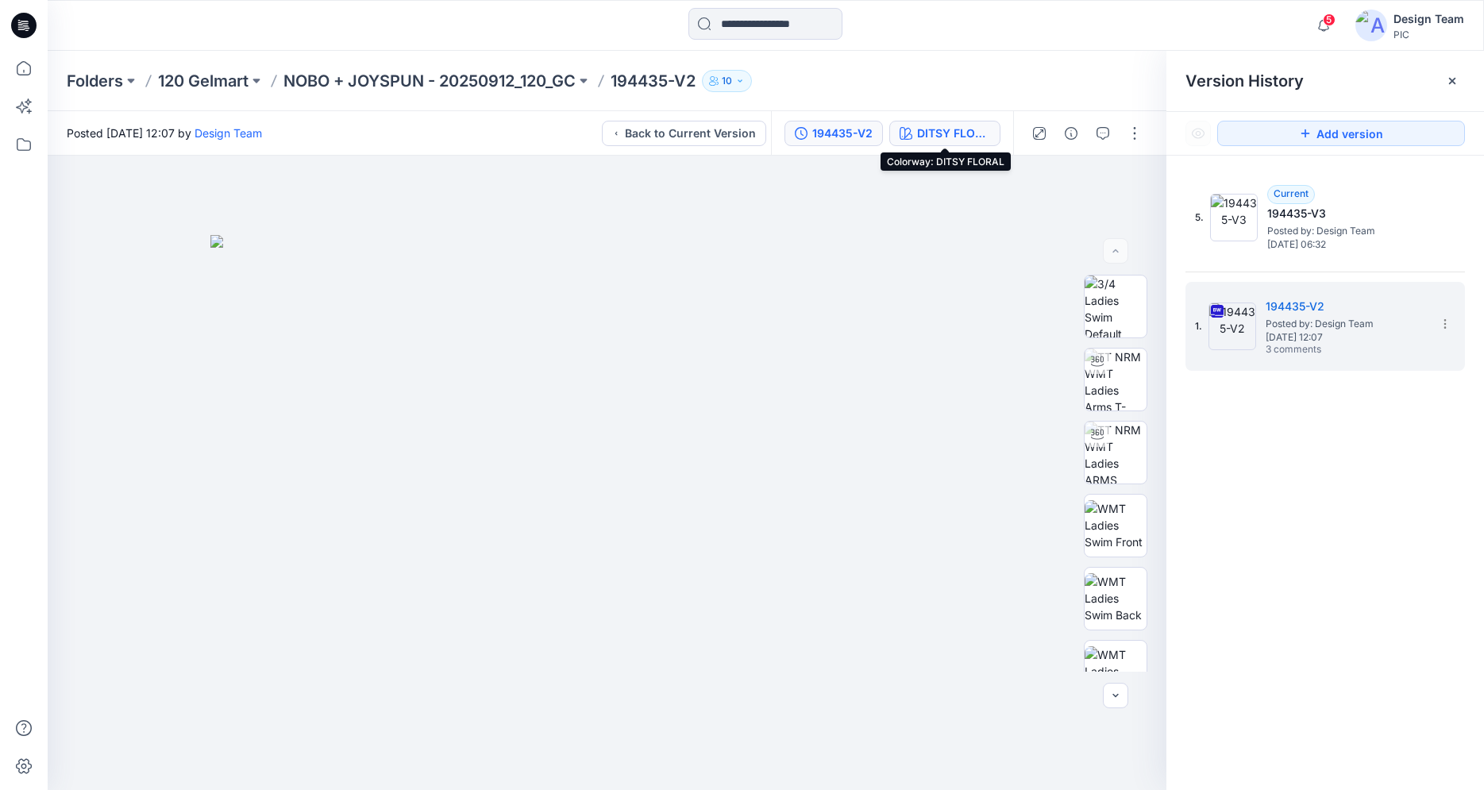
click at [933, 141] on div "DITSY FLORAL" at bounding box center [953, 133] width 73 height 17
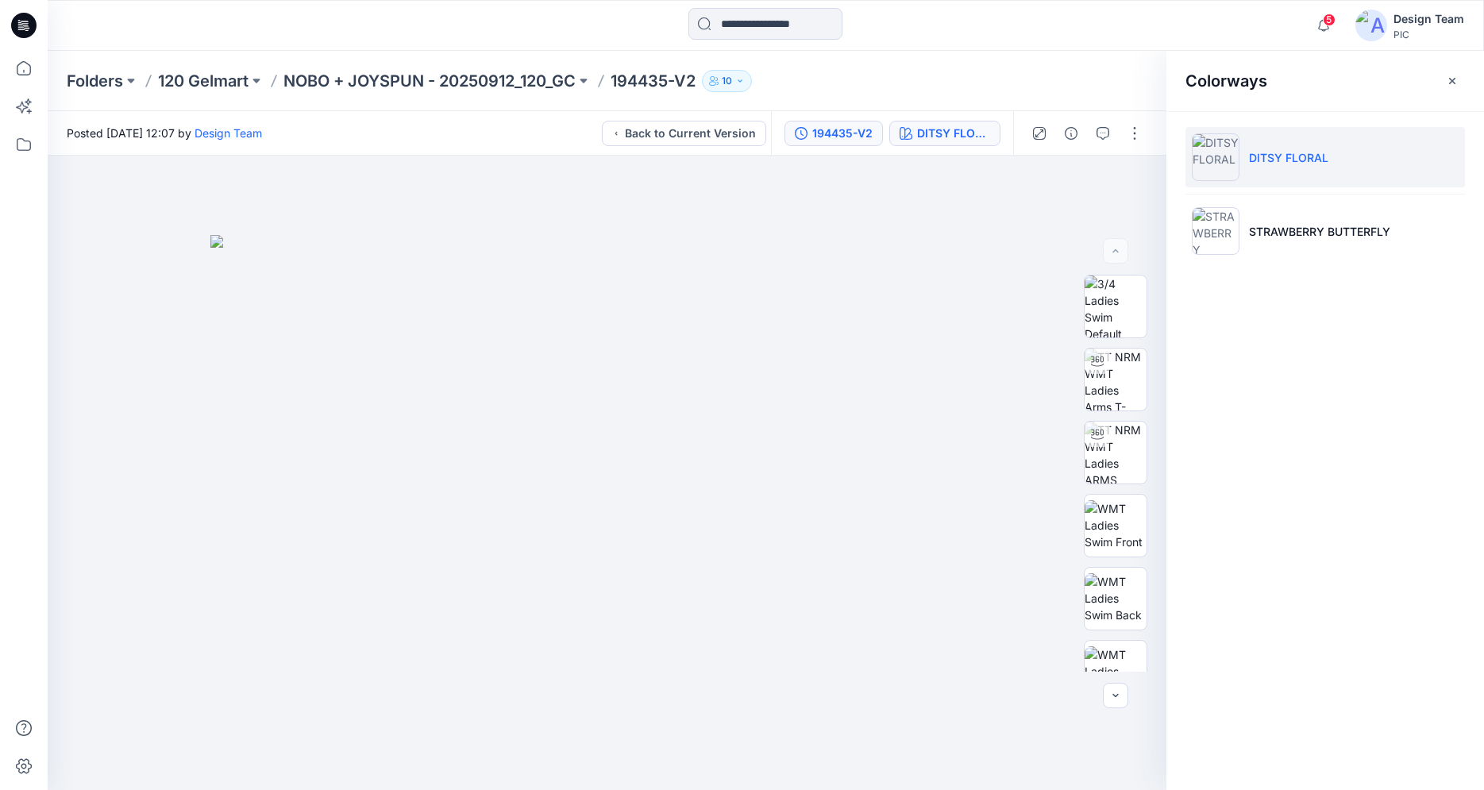
click at [838, 143] on button "194435-V2" at bounding box center [834, 133] width 98 height 25
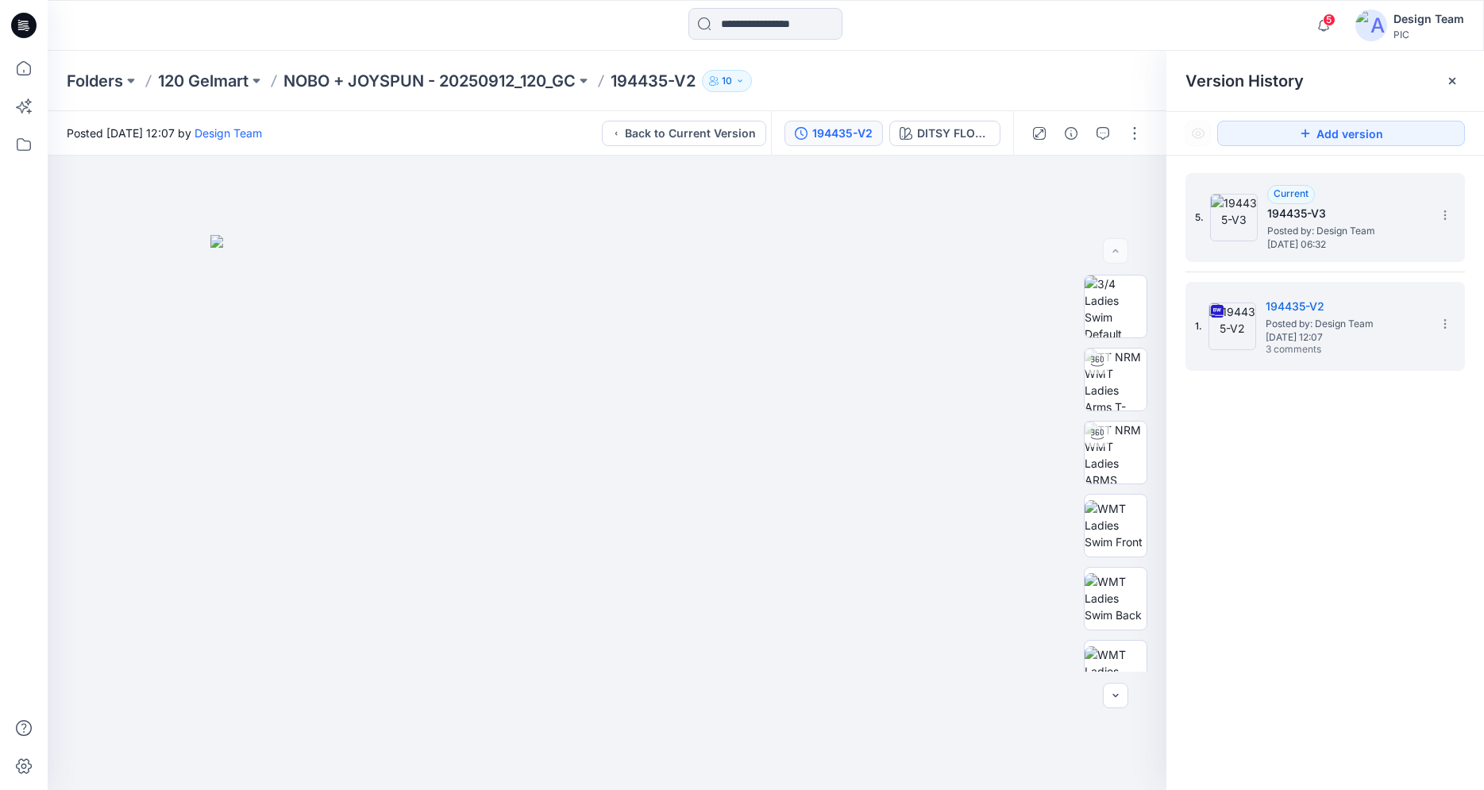
click at [1248, 222] on img at bounding box center [1234, 218] width 48 height 48
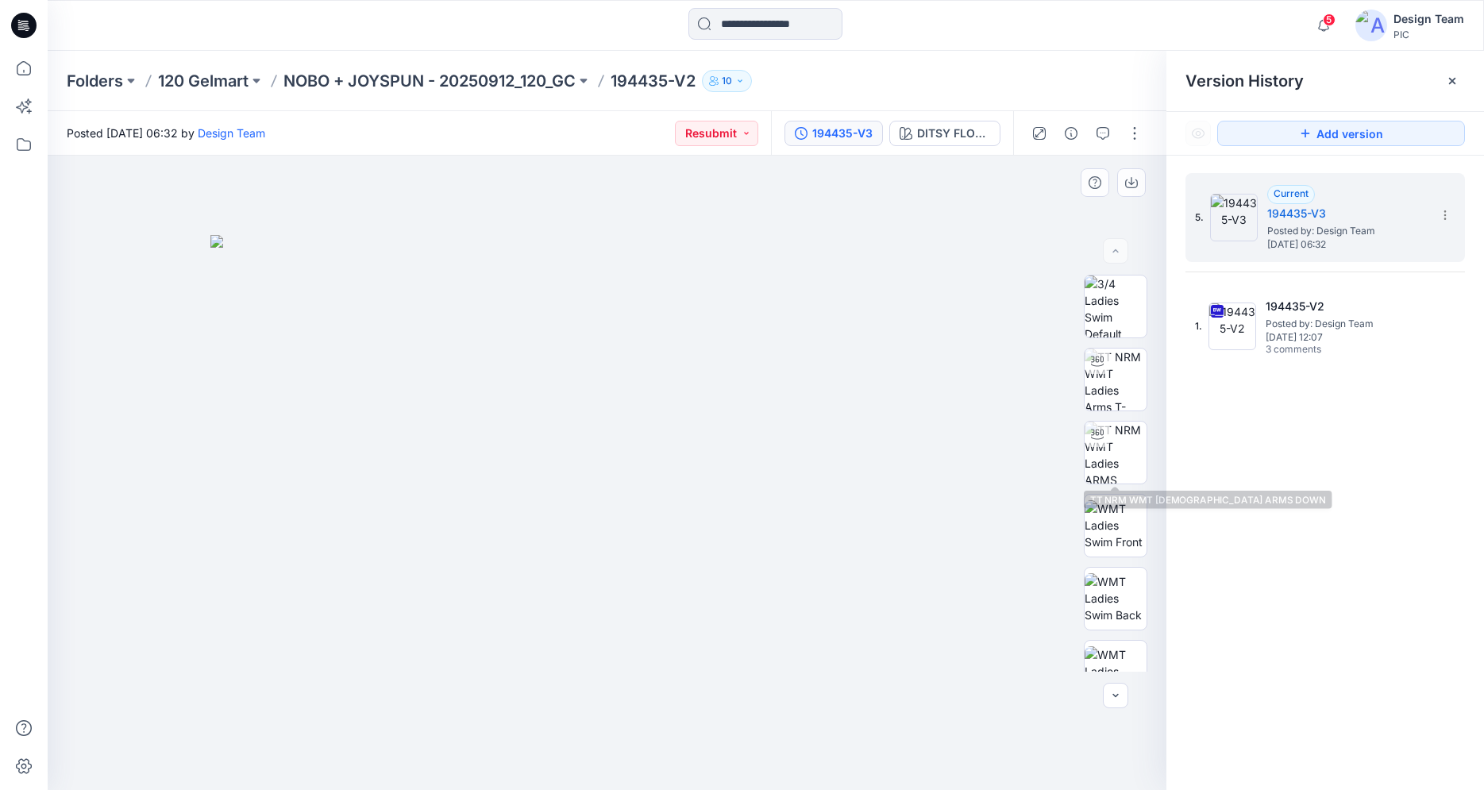
scroll to position [105, 0]
